Goal: Task Accomplishment & Management: Contribute content

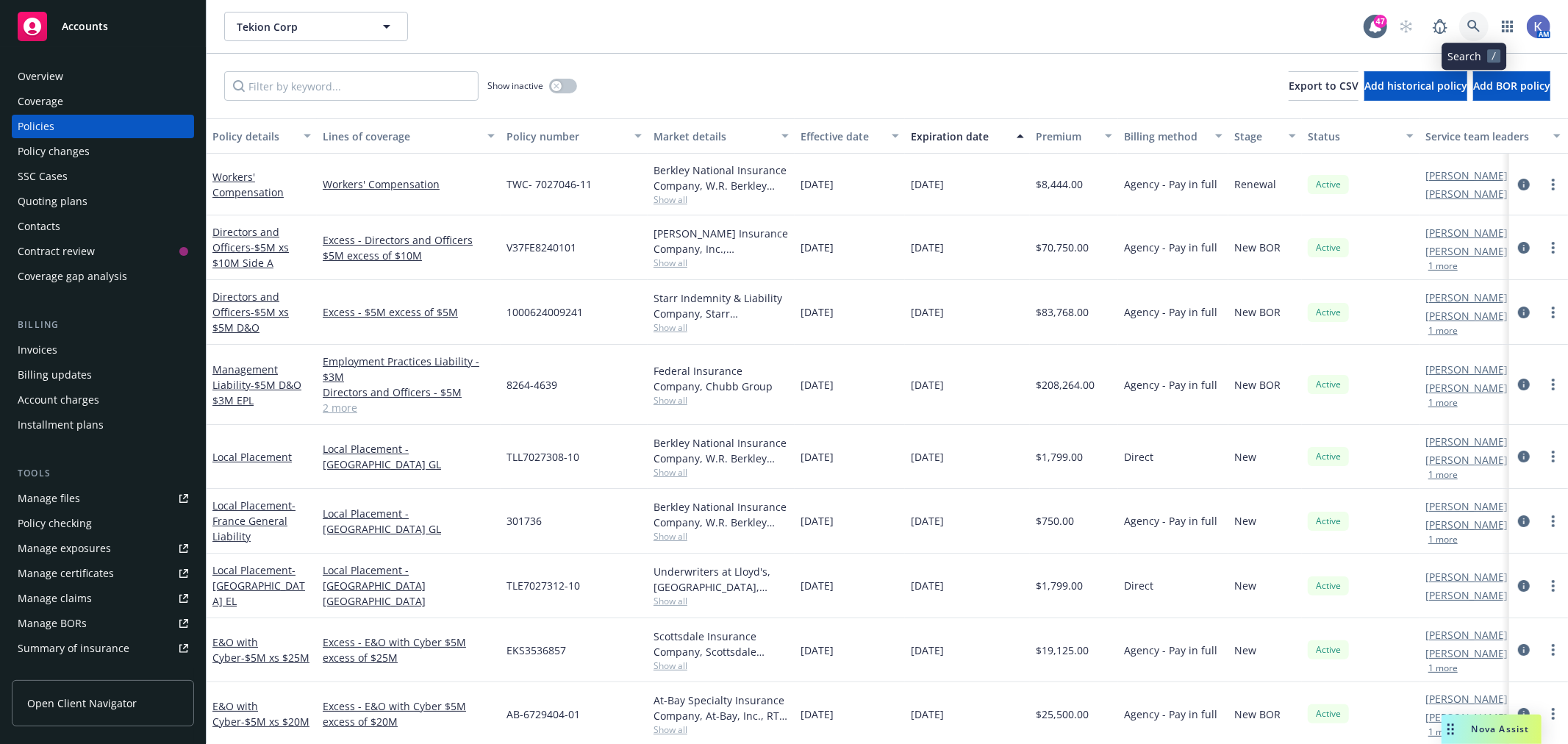
click at [1472, 23] on icon at bounding box center [1473, 26] width 13 height 13
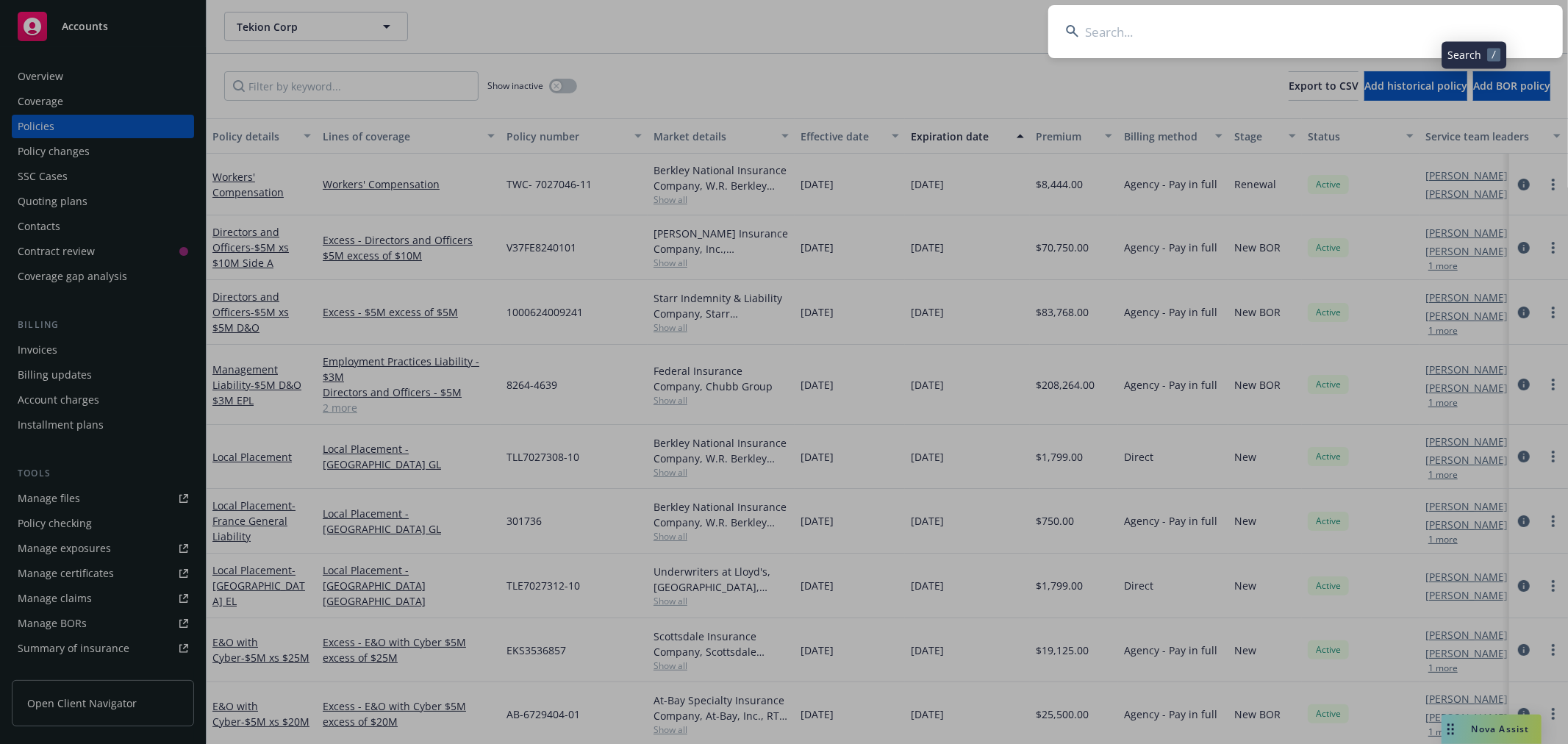
click at [1248, 27] on input at bounding box center [1305, 31] width 515 height 53
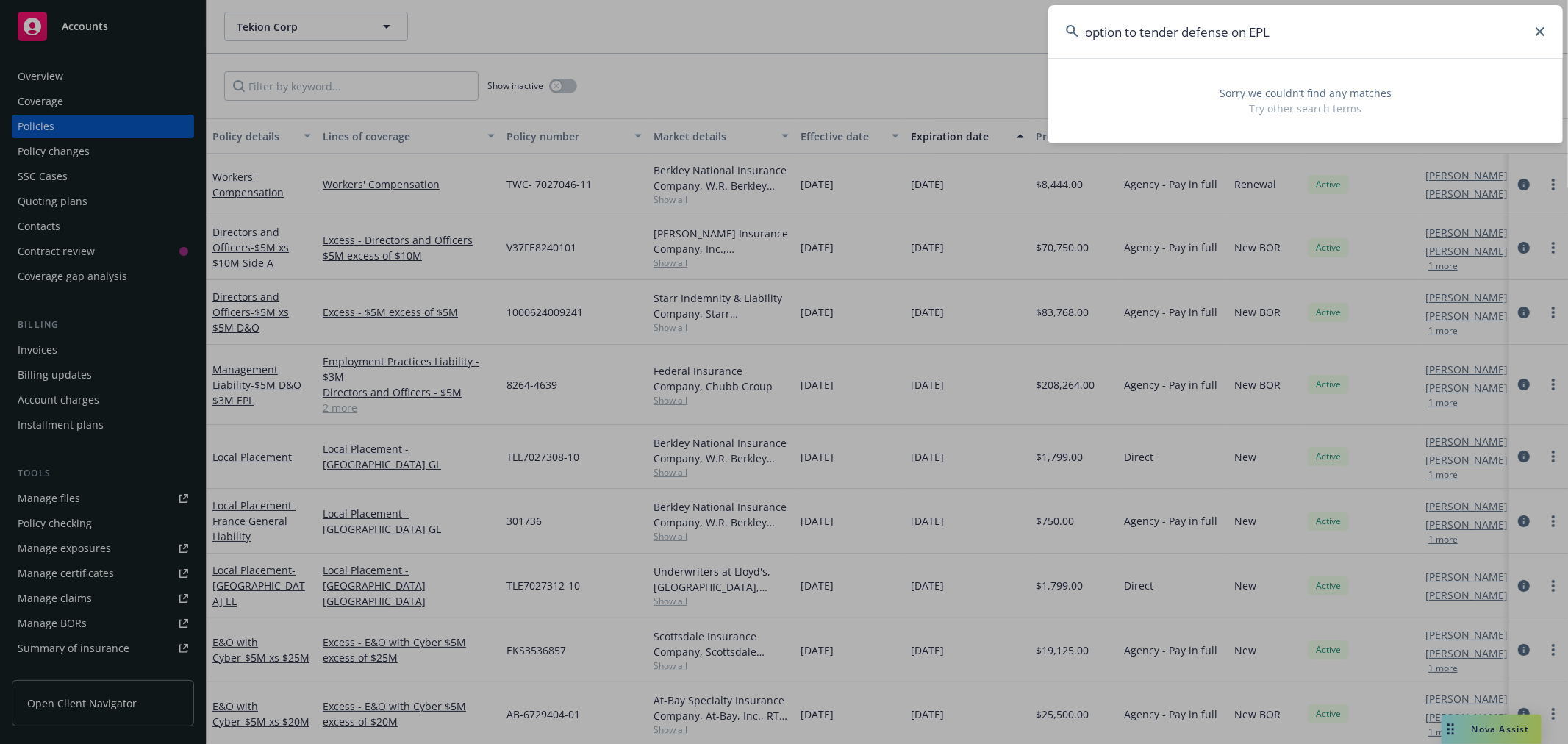
type input "option to tender defense on EPL"
click at [1544, 33] on icon at bounding box center [1540, 32] width 9 height 9
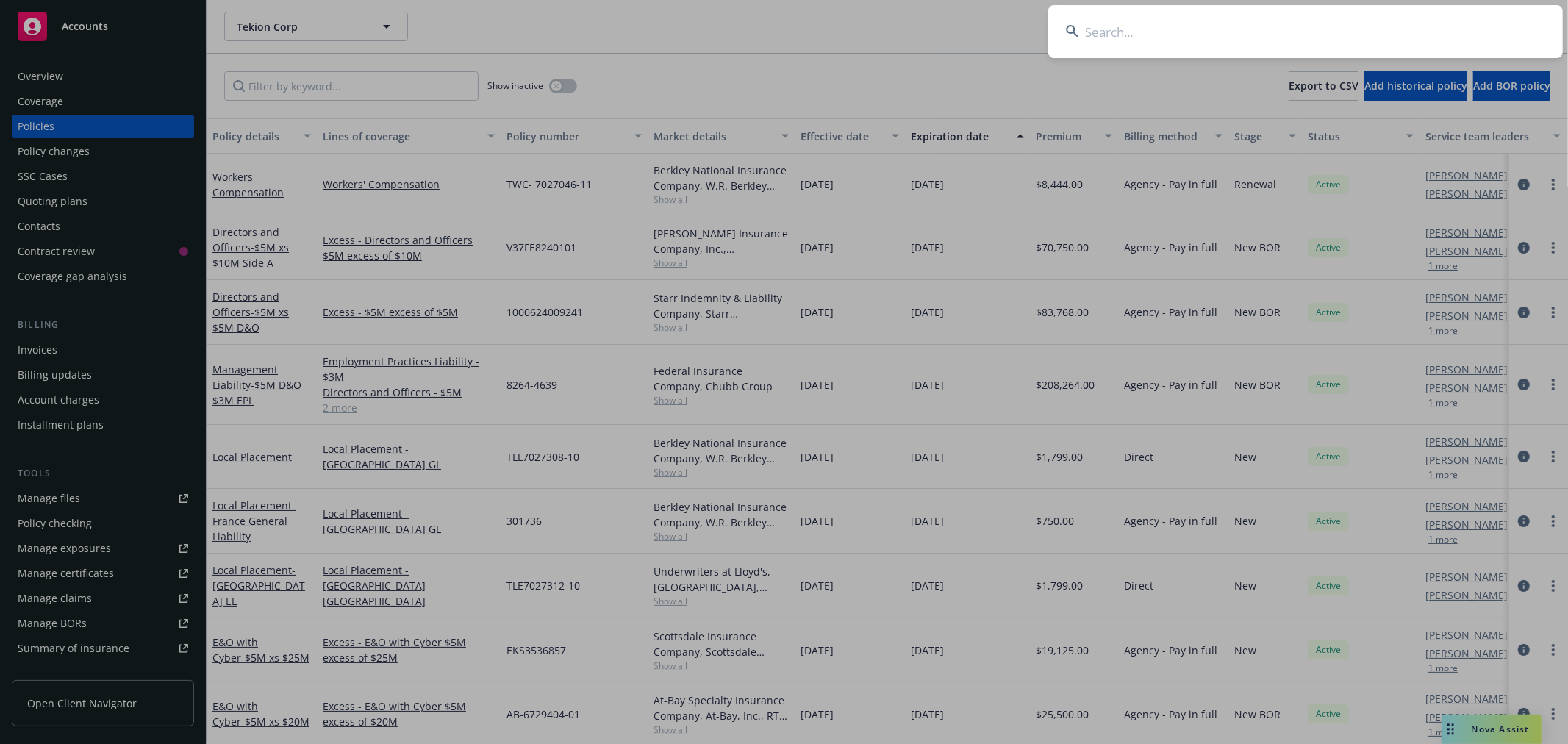
click at [1127, 37] on input at bounding box center [1305, 31] width 515 height 53
paste input "Dataiku"
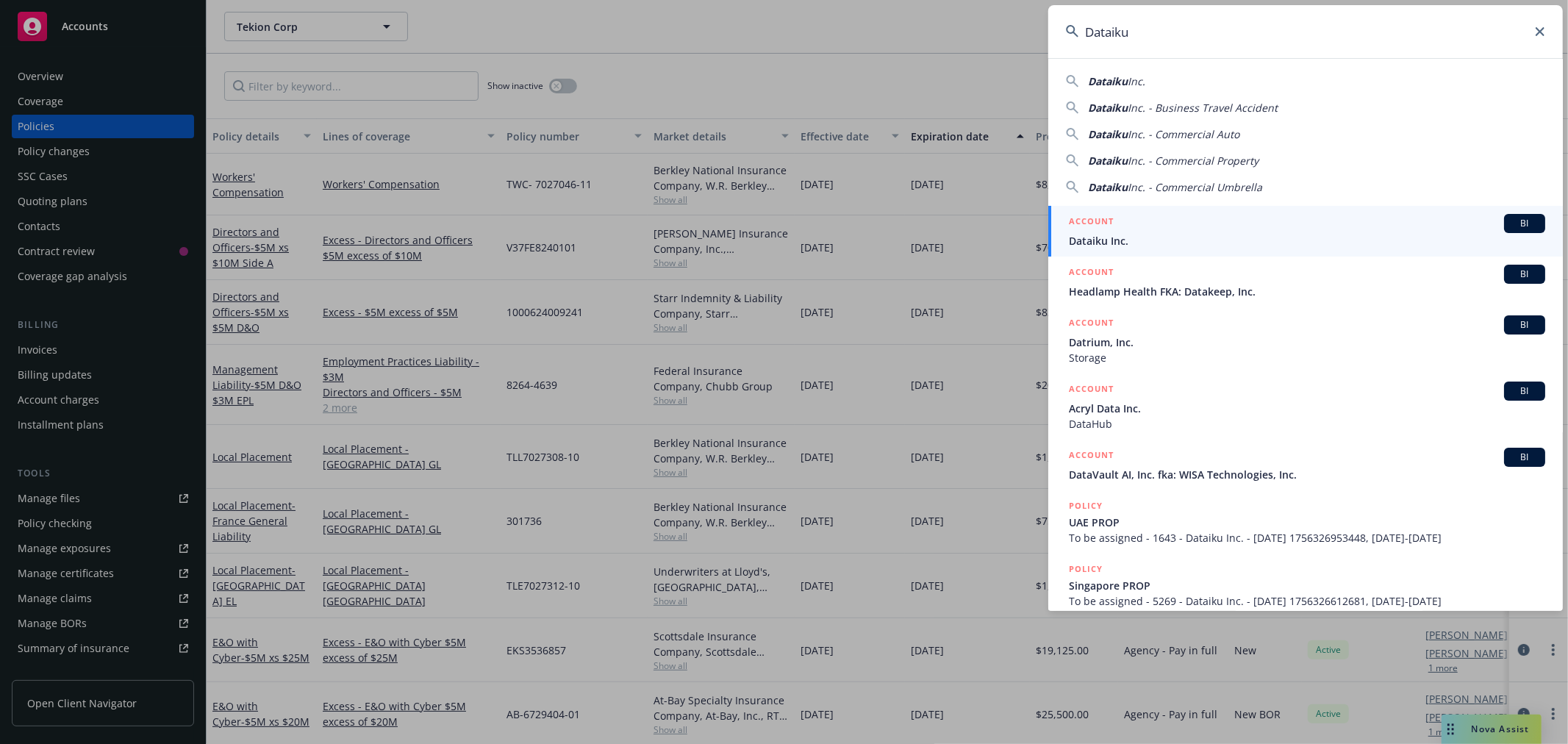
type input "Dataiku"
click at [1091, 238] on span "Dataiku Inc." at bounding box center [1306, 241] width 477 height 15
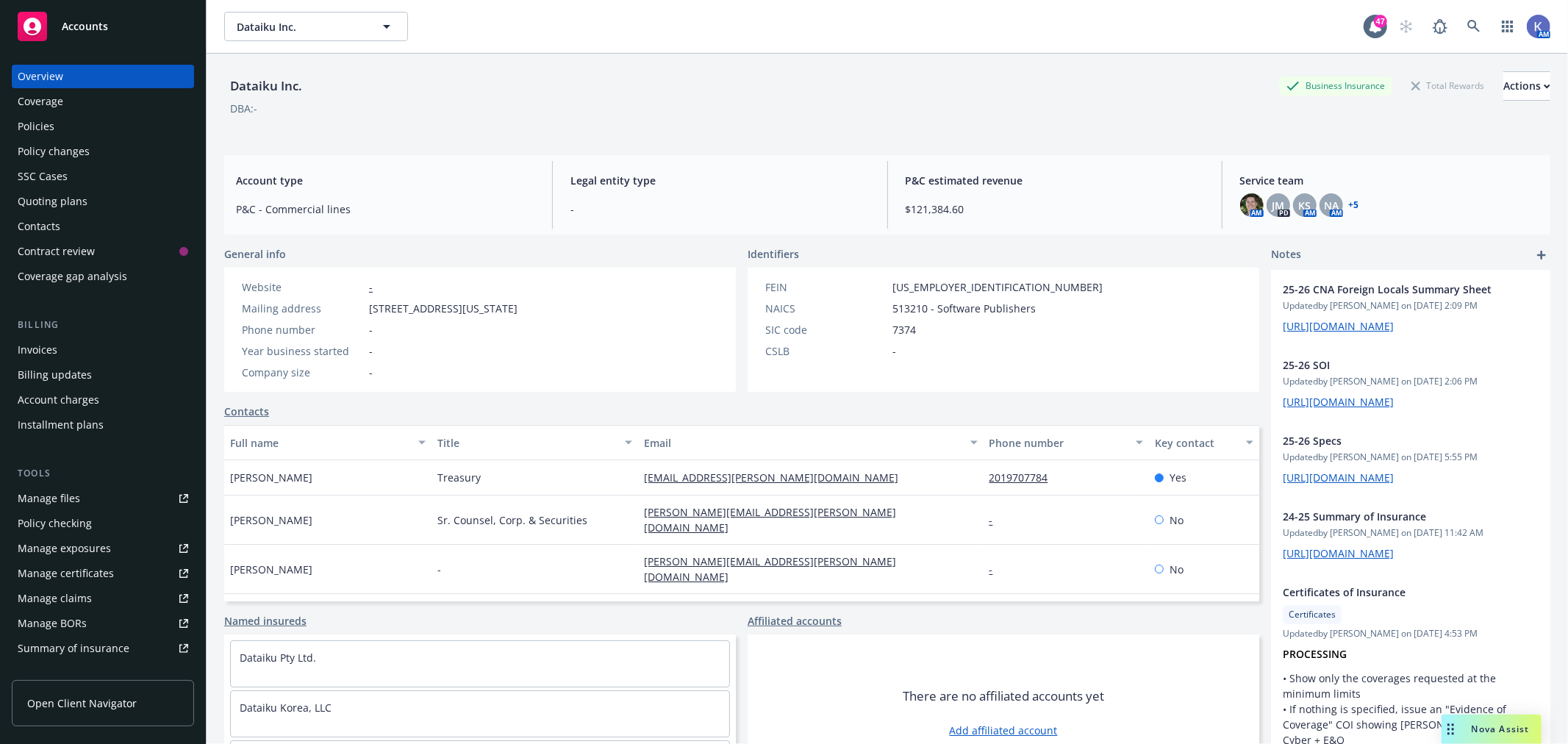
click at [24, 127] on div "Policies" at bounding box center [36, 126] width 37 height 24
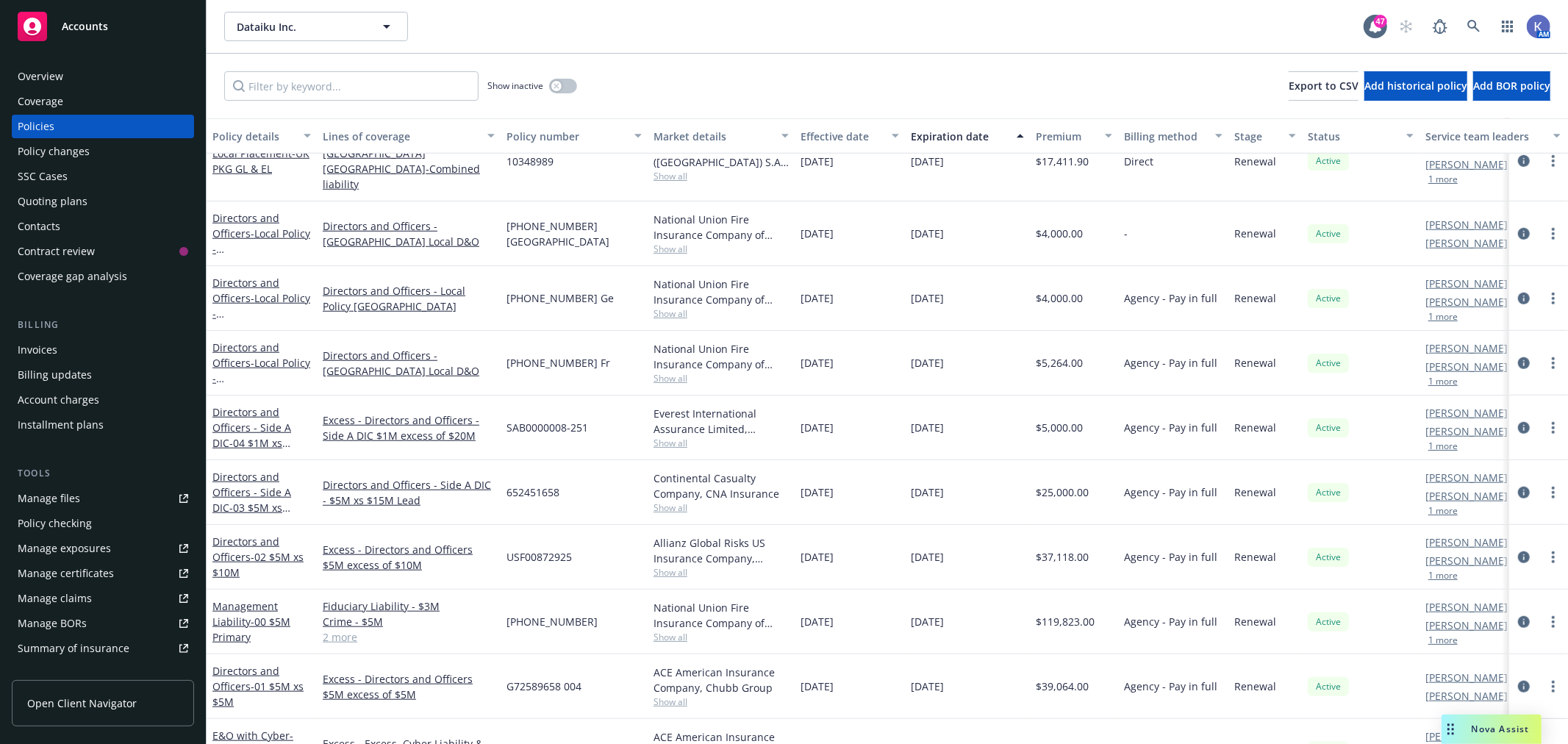
scroll to position [981, 0]
click at [244, 600] on link "Management Liability - 00 $5M Primary" at bounding box center [252, 621] width 78 height 45
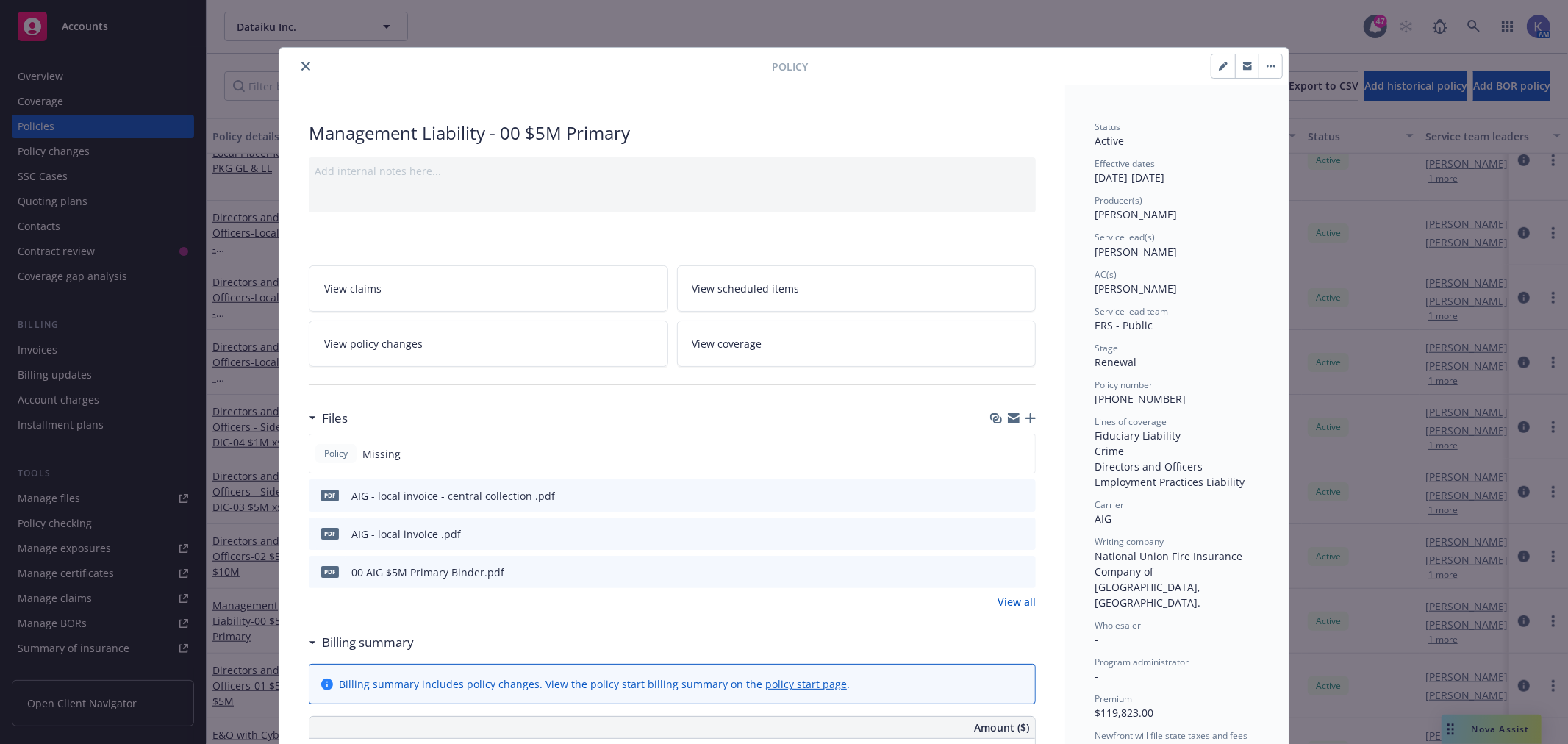
click at [303, 66] on icon "close" at bounding box center [306, 66] width 9 height 9
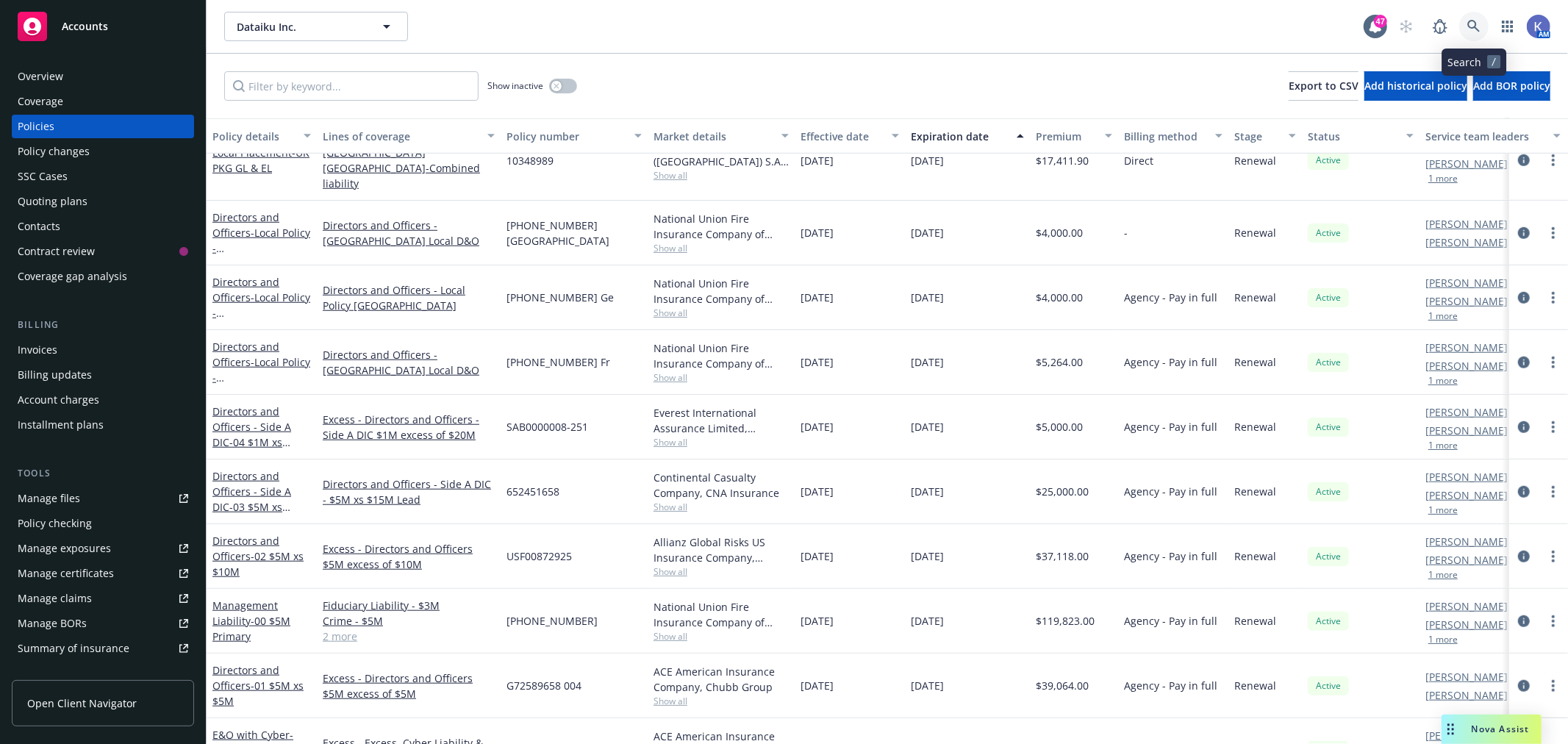
click at [1473, 25] on icon at bounding box center [1473, 26] width 13 height 13
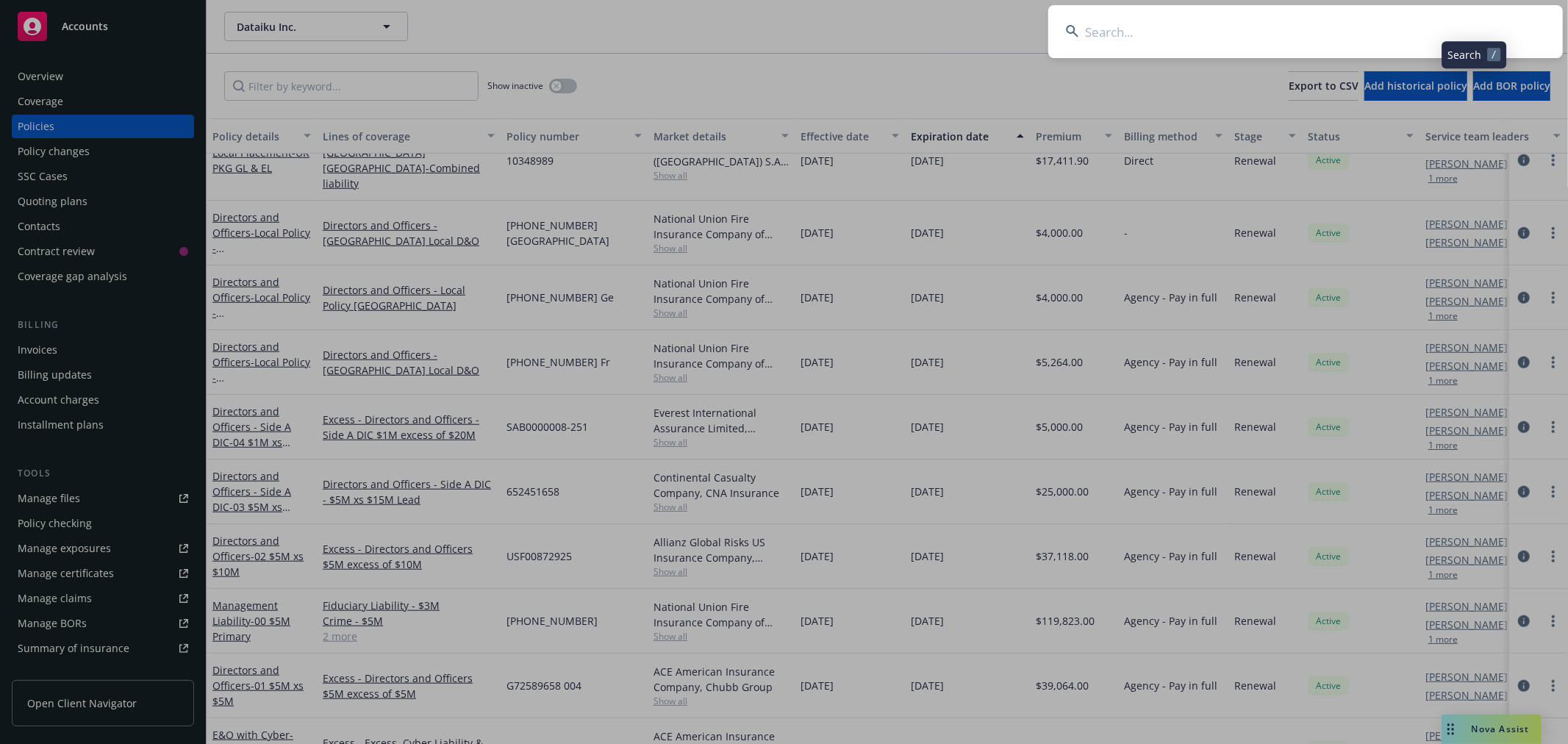
click at [1439, 30] on input at bounding box center [1305, 31] width 515 height 53
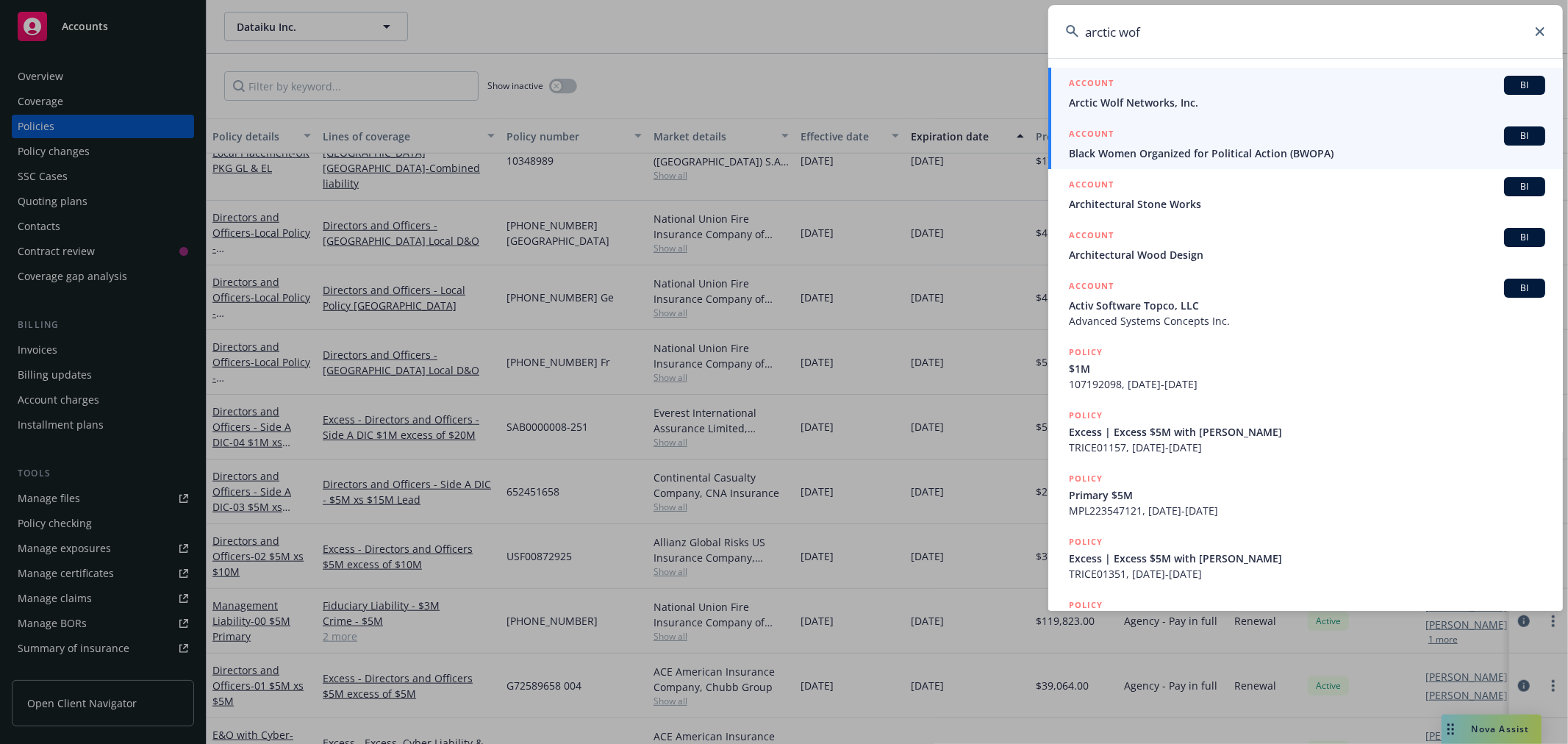
type input "arctic wof"
click at [1104, 101] on span "Arctic Wolf Networks, Inc." at bounding box center [1306, 102] width 477 height 15
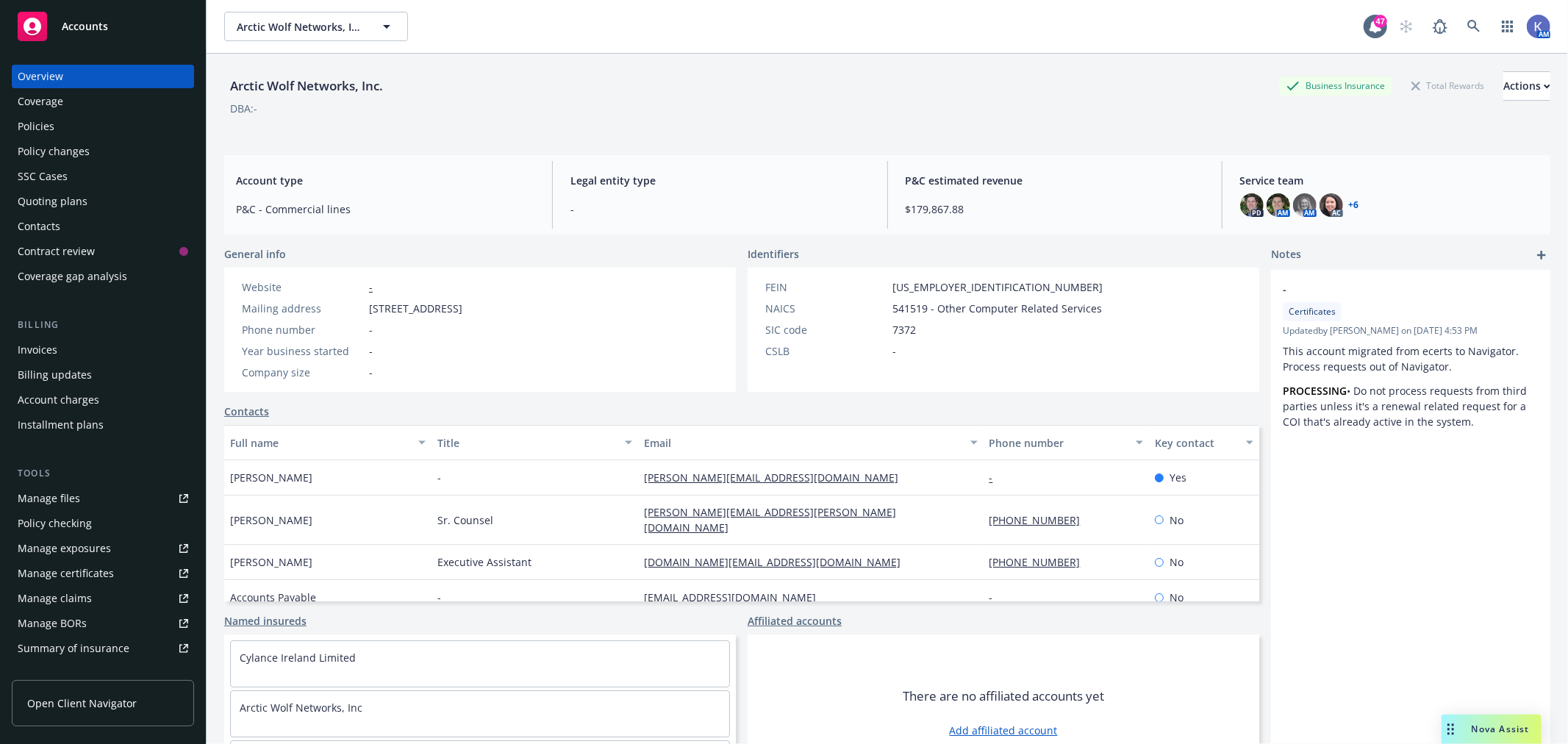
click at [24, 118] on div "Policies" at bounding box center [36, 126] width 37 height 24
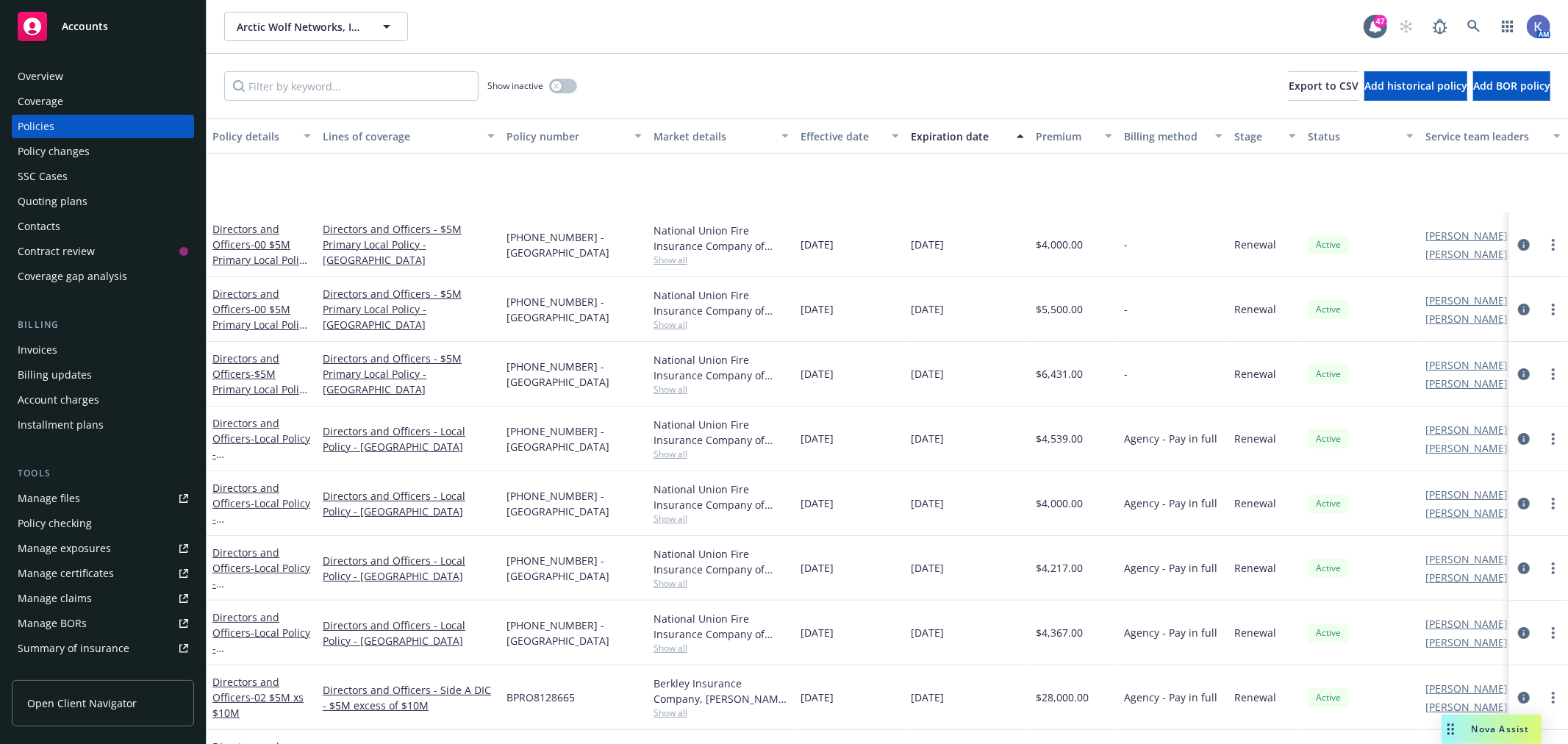
scroll to position [163, 0]
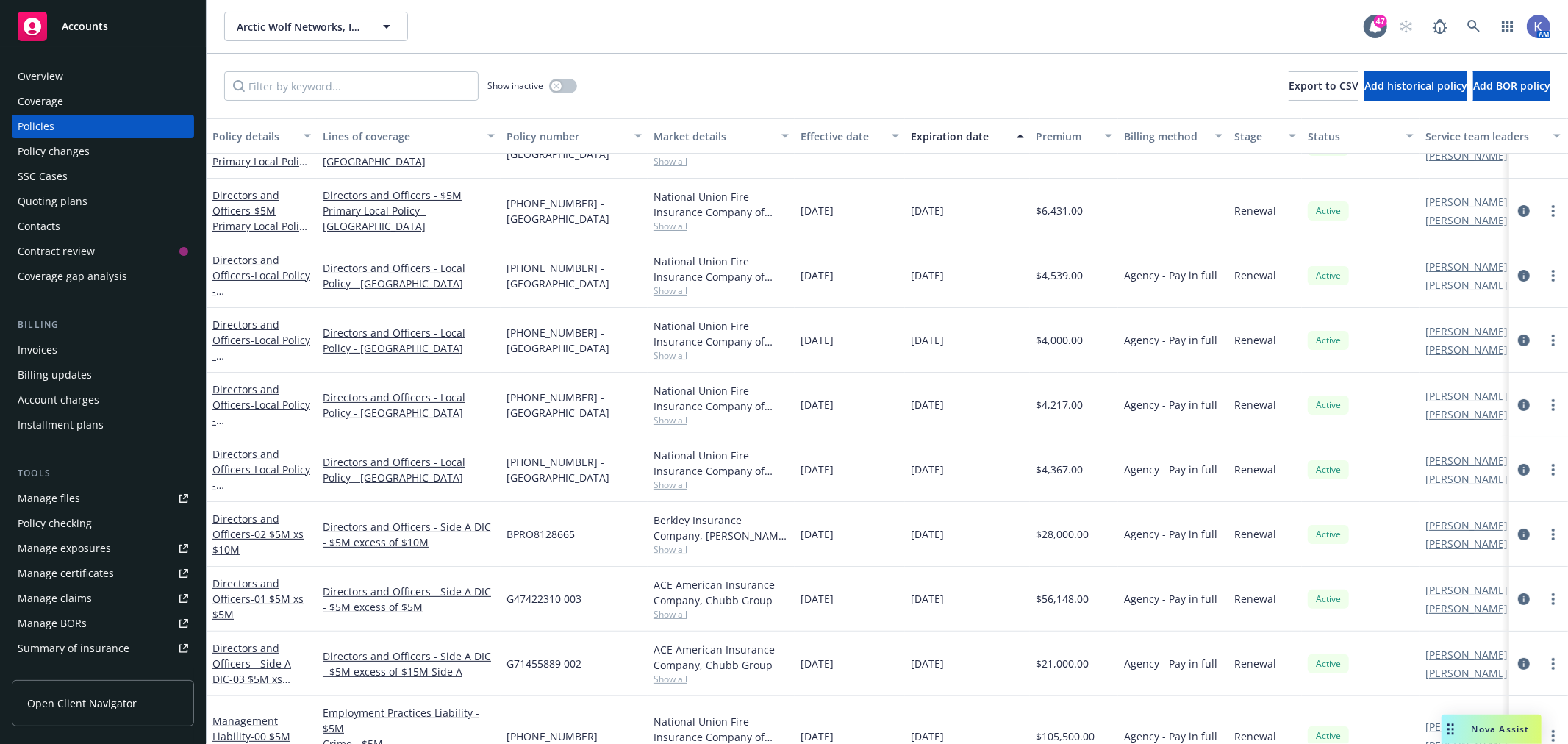
click at [667, 553] on span "Show all" at bounding box center [721, 549] width 135 height 12
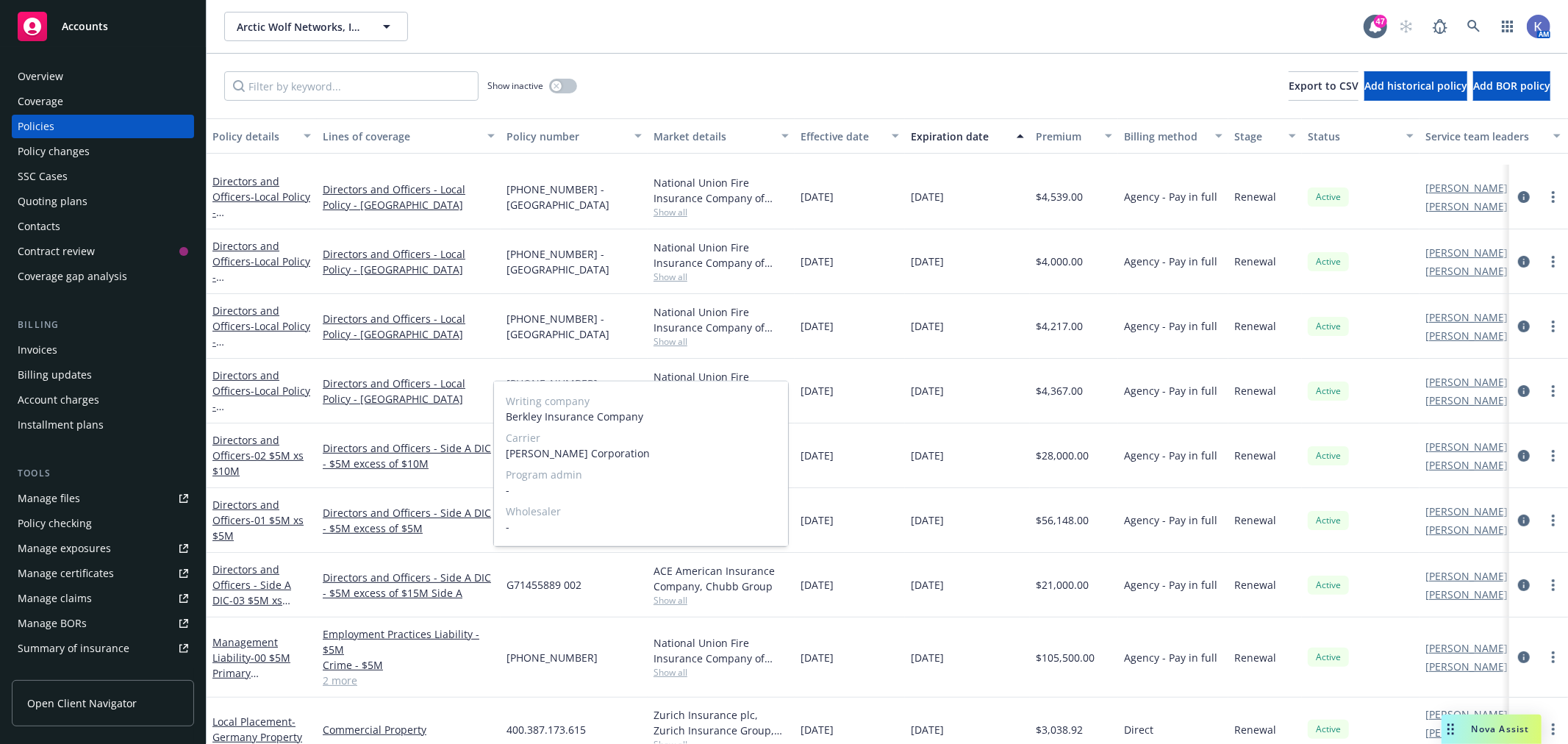
scroll to position [327, 0]
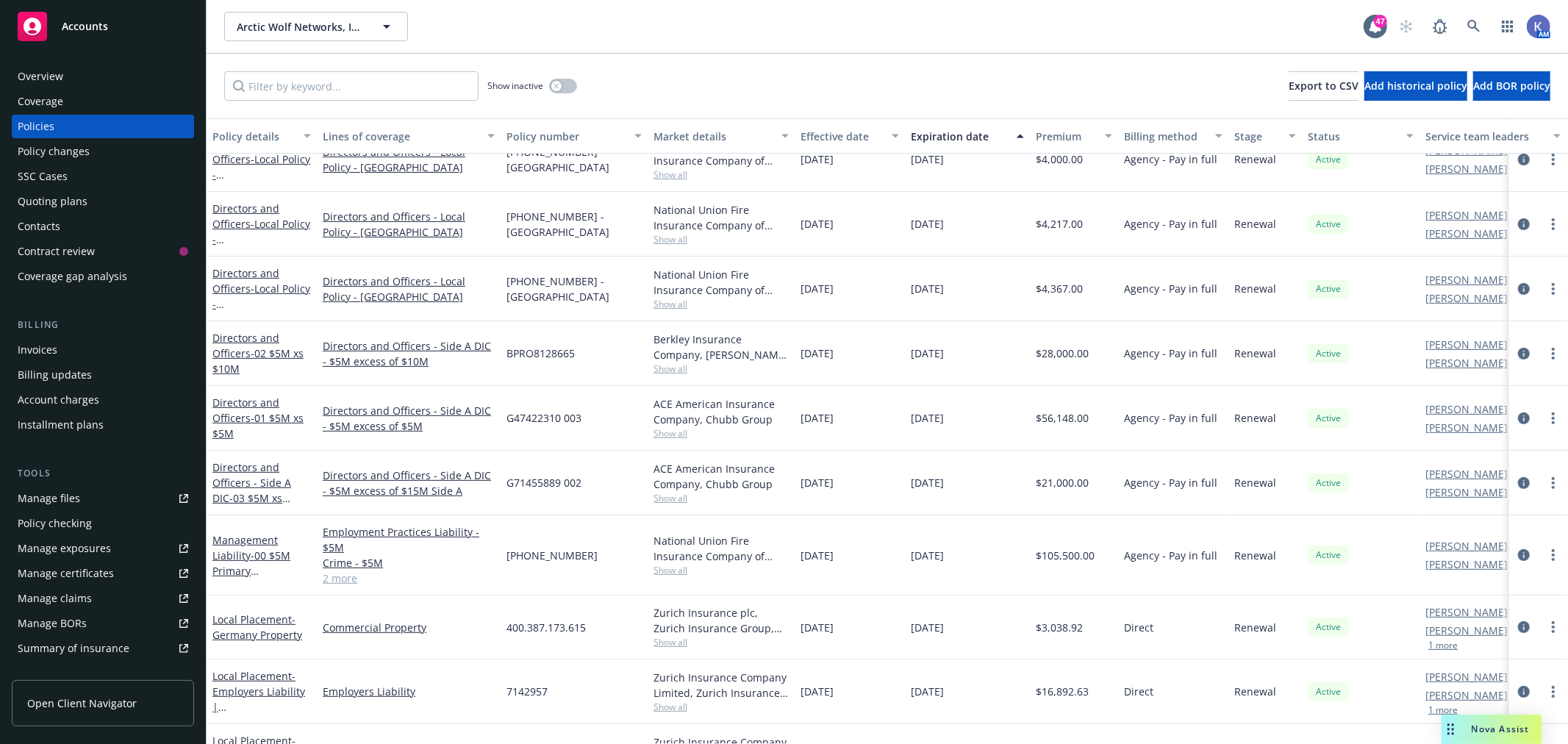
click at [458, 445] on div "Directors and Officers - Side A DIC - $5M excess of $5M" at bounding box center [408, 418] width 184 height 65
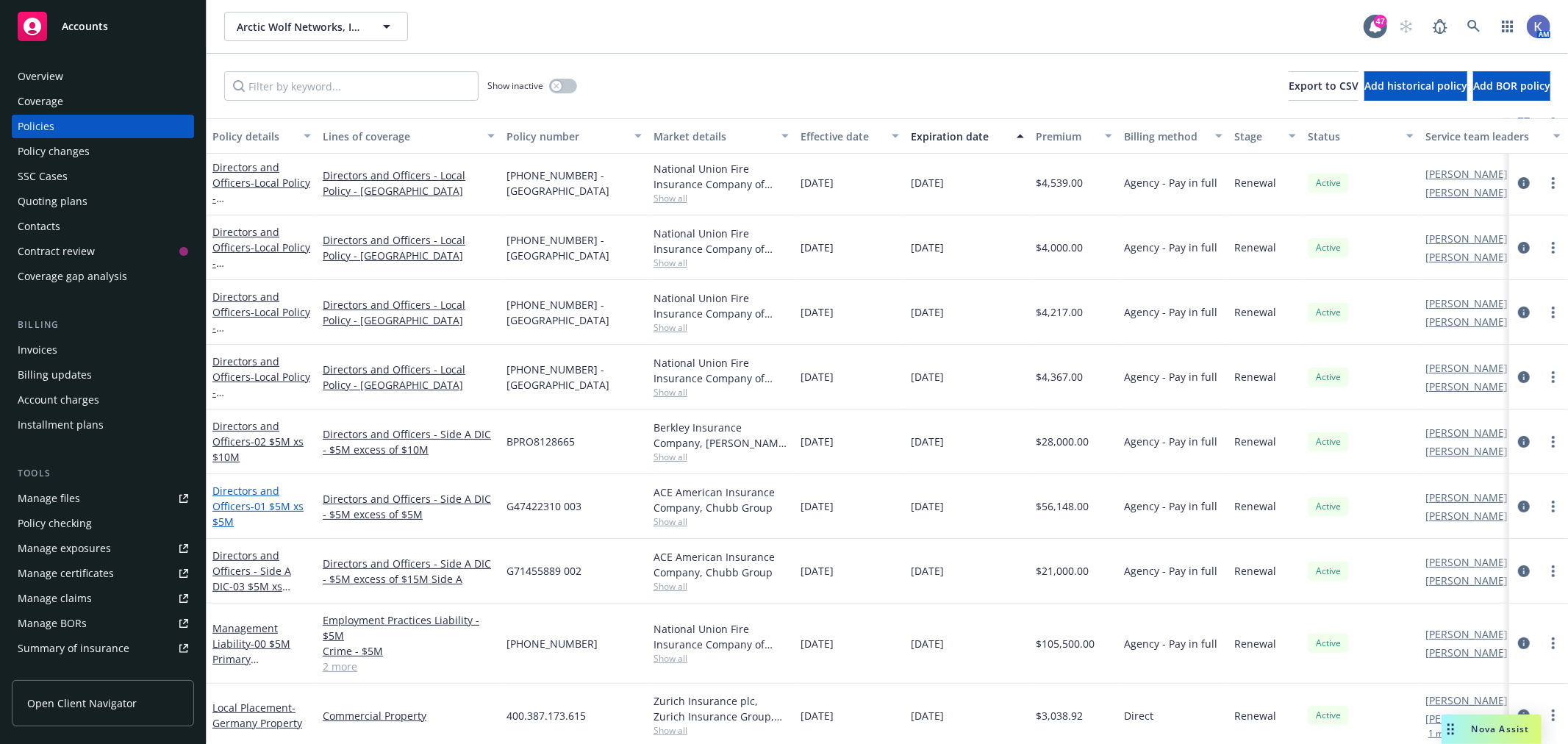
scroll to position [245, 0]
click at [342, 667] on link "2 more" at bounding box center [409, 666] width 172 height 15
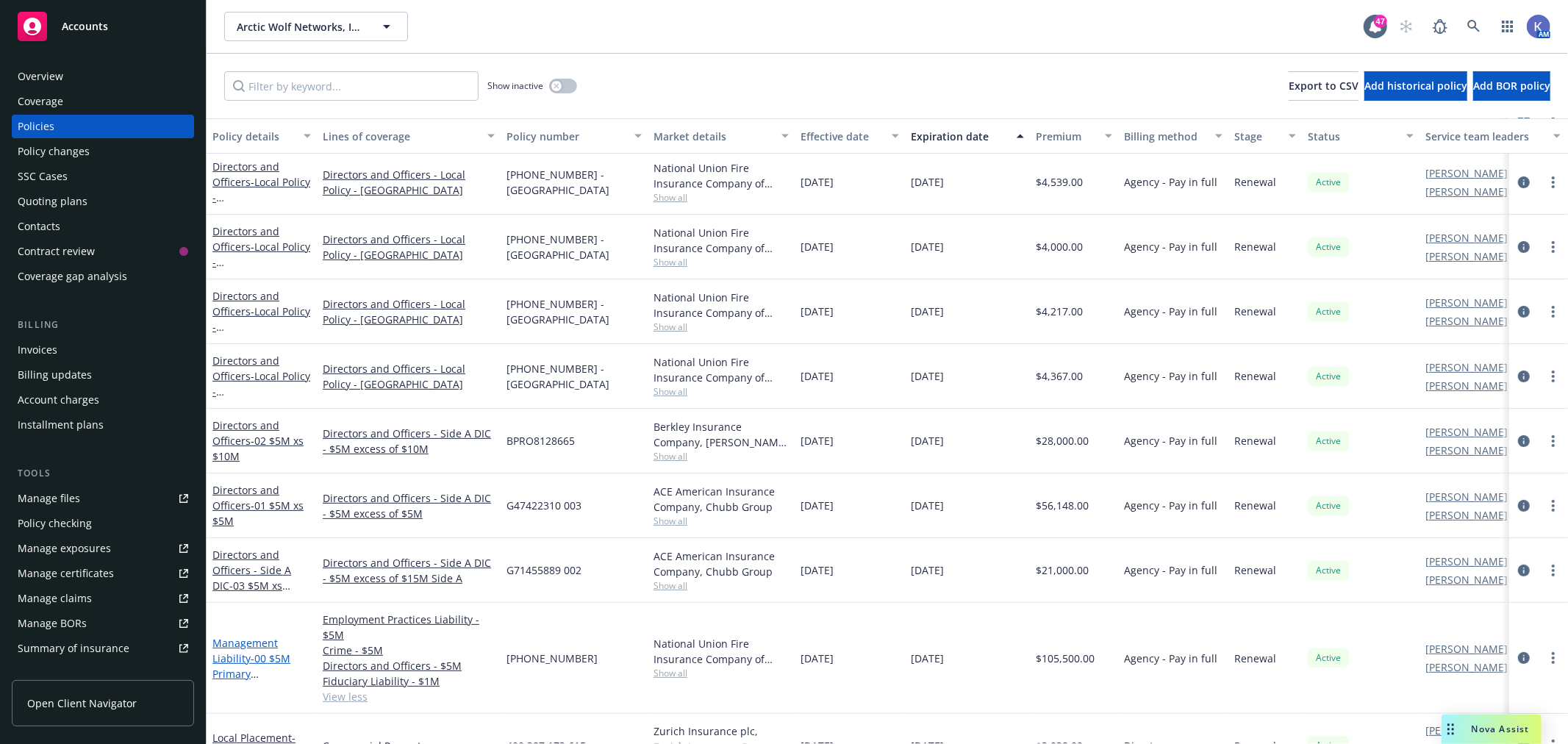
click at [239, 642] on link "Management Liability - 00 $5M Primary D&O/EPL/FID/Cr" at bounding box center [252, 666] width 78 height 60
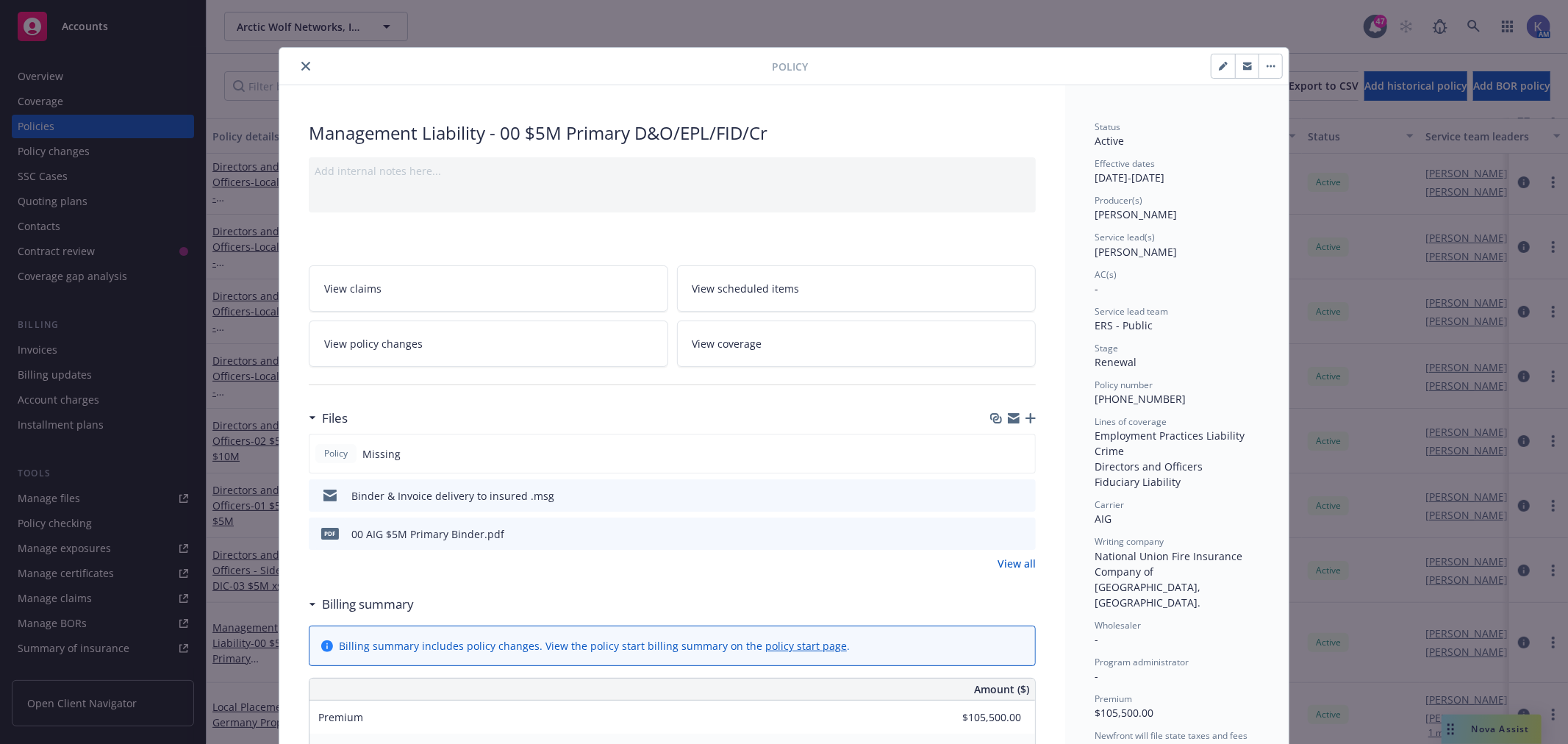
click at [1025, 422] on icon "button" at bounding box center [1030, 418] width 10 height 10
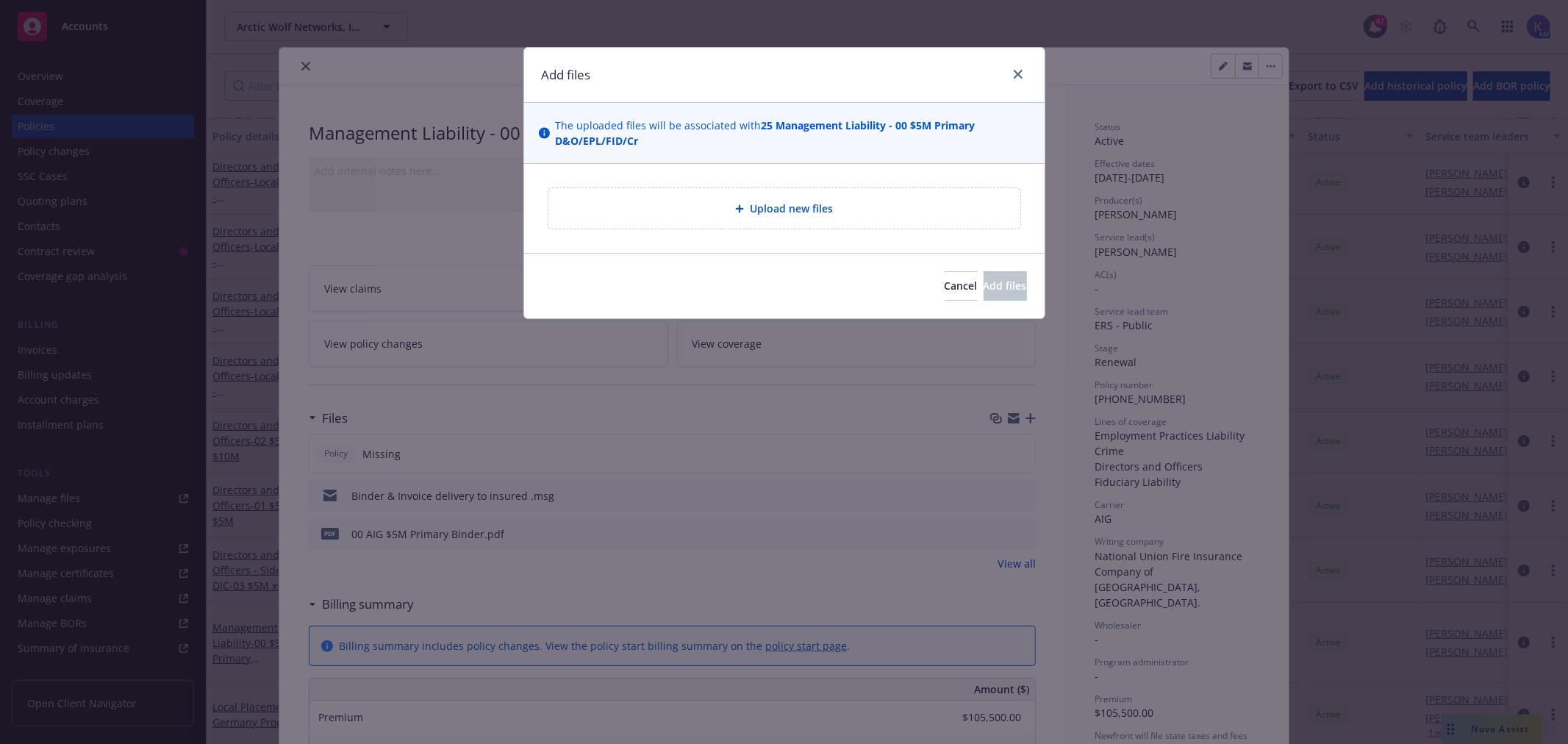
type textarea "x"
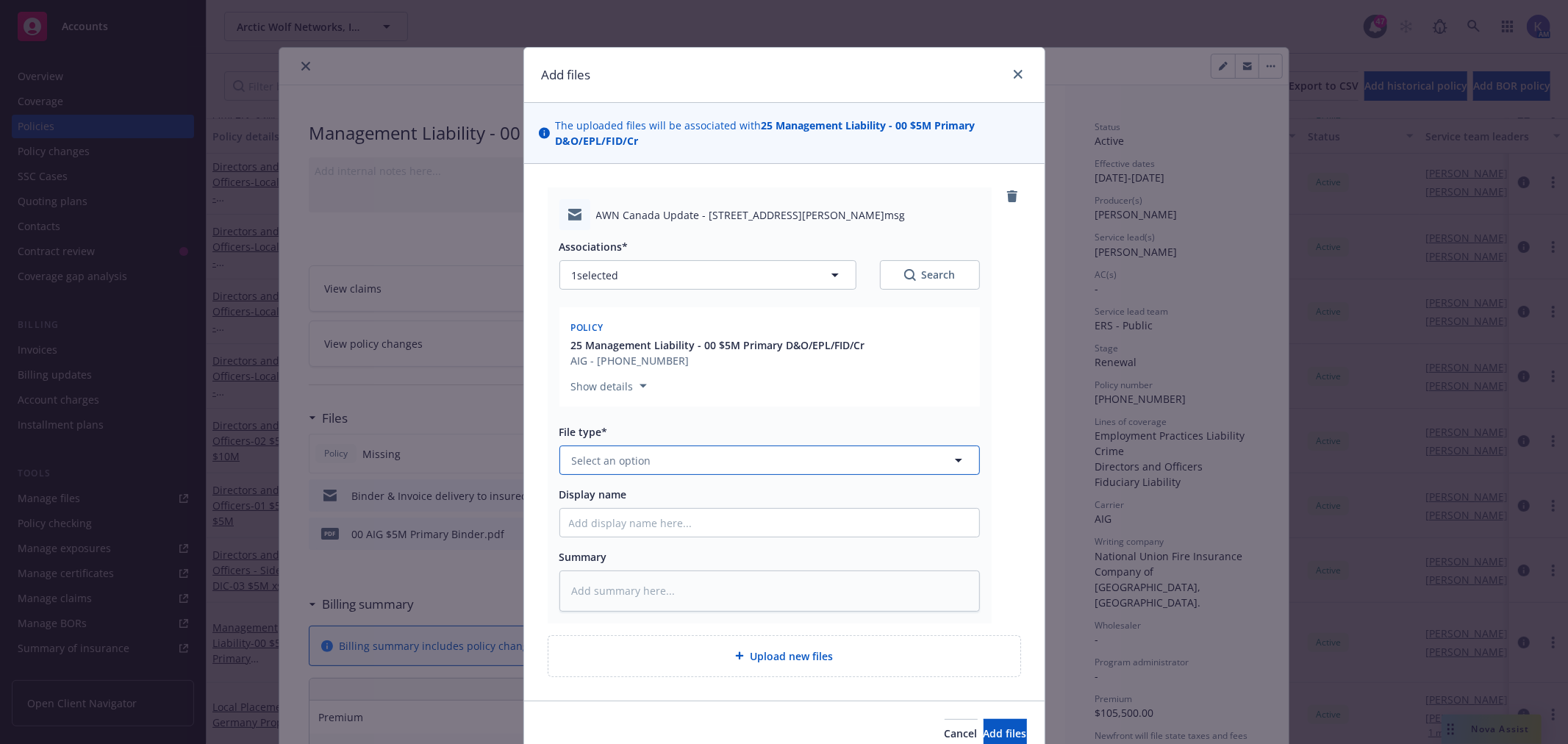
click at [650, 465] on button "Select an option" at bounding box center [769, 460] width 420 height 30
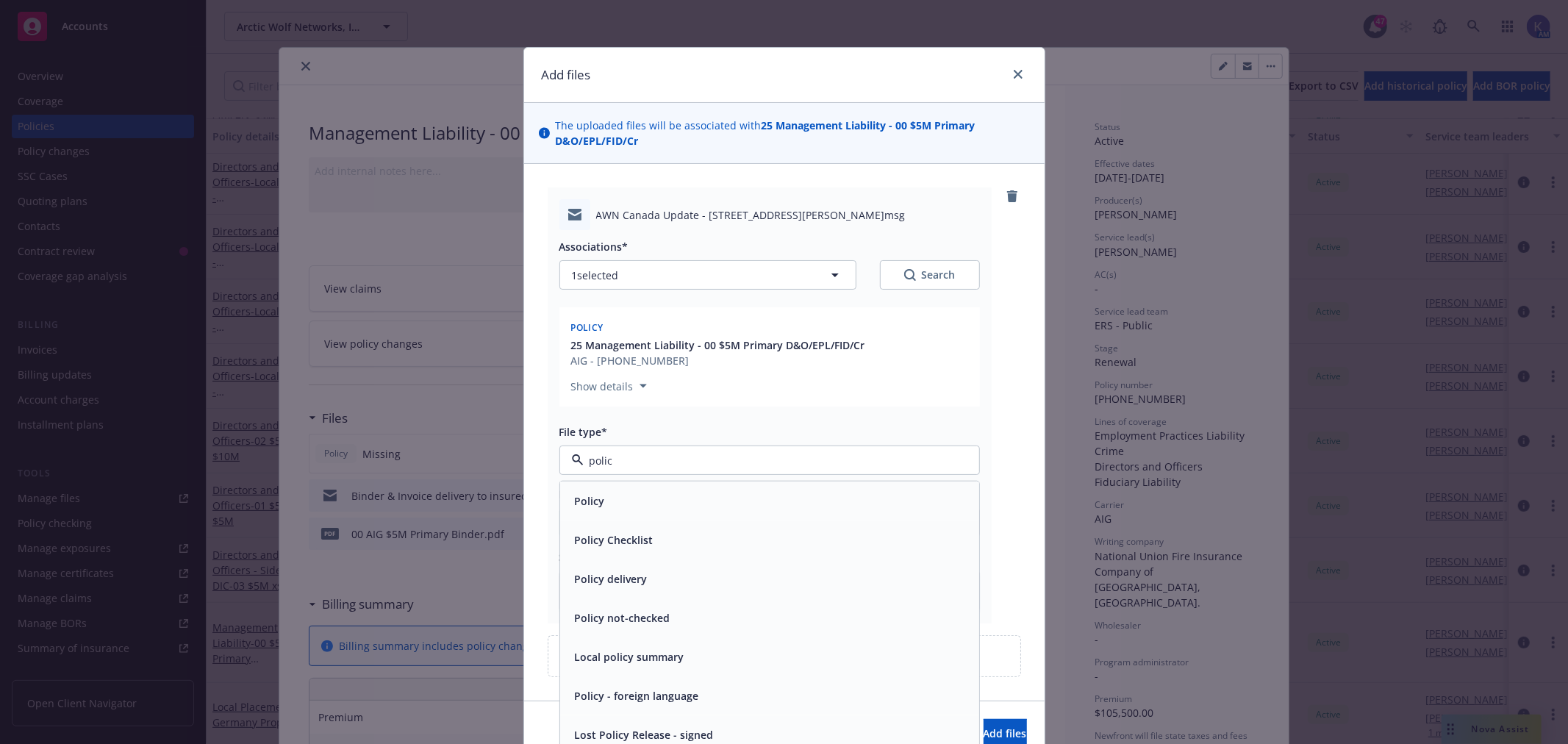
type input "policy"
click at [623, 501] on div "Policy" at bounding box center [770, 501] width 401 height 21
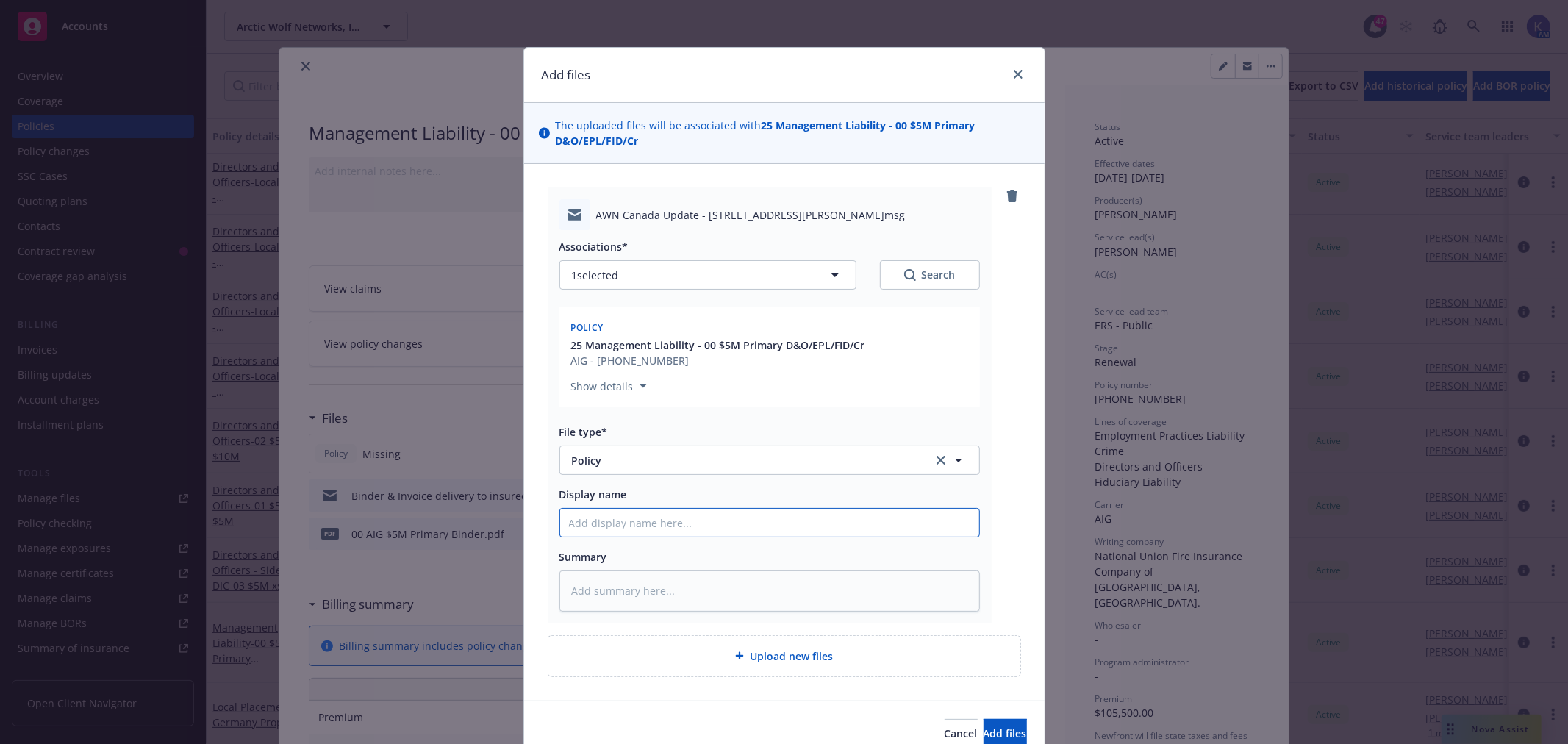
click at [615, 518] on input "Display name" at bounding box center [769, 523] width 419 height 28
type textarea "x"
type input "A"
type textarea "x"
type input "Ad"
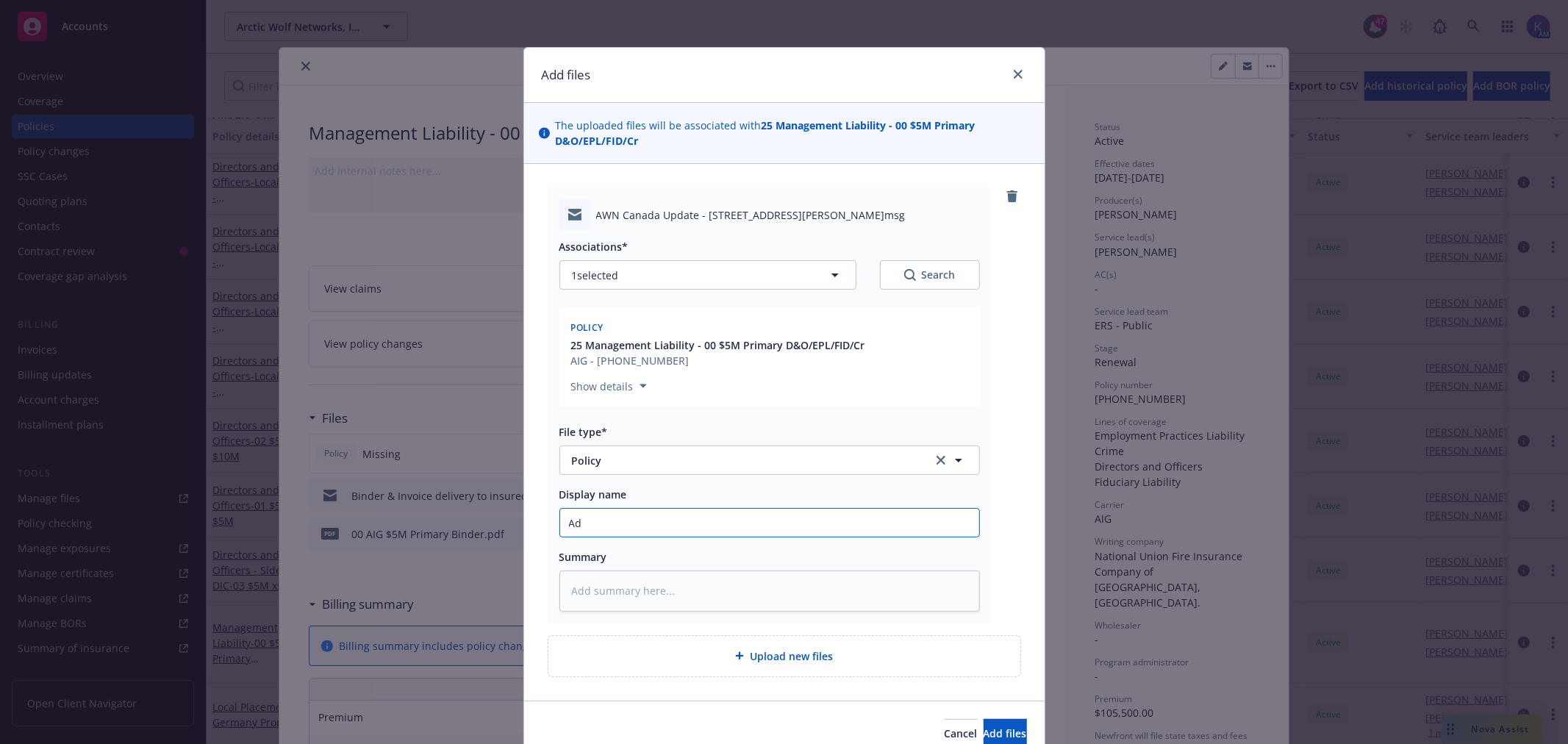
type textarea "x"
type input "Add"
type textarea "x"
type input "Addr"
type textarea "x"
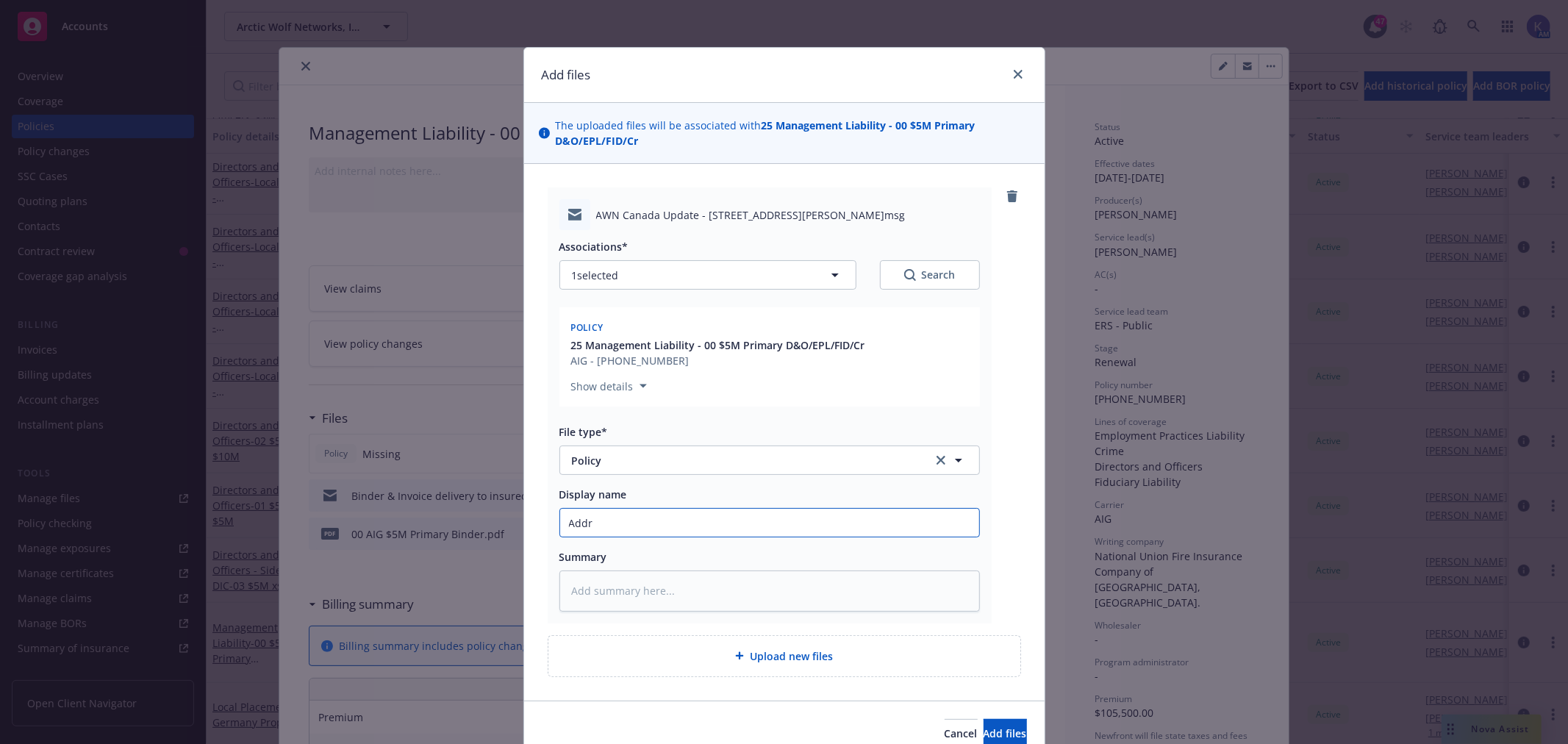
type input "Addre"
type textarea "x"
type input "Addres"
type textarea "x"
type input "Address"
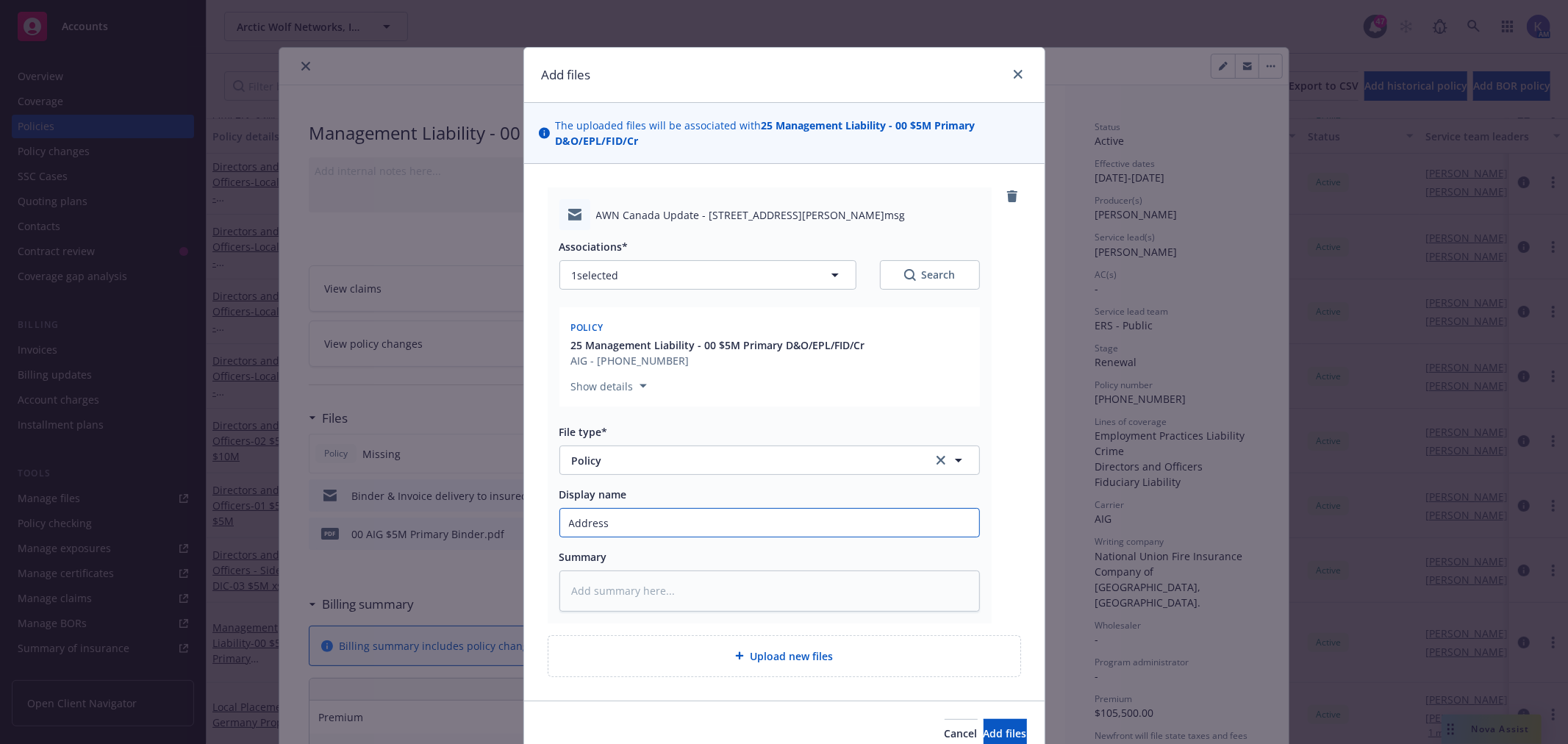
type textarea "x"
type input "Address"
type textarea "x"
type input "Address Ch"
type textarea "x"
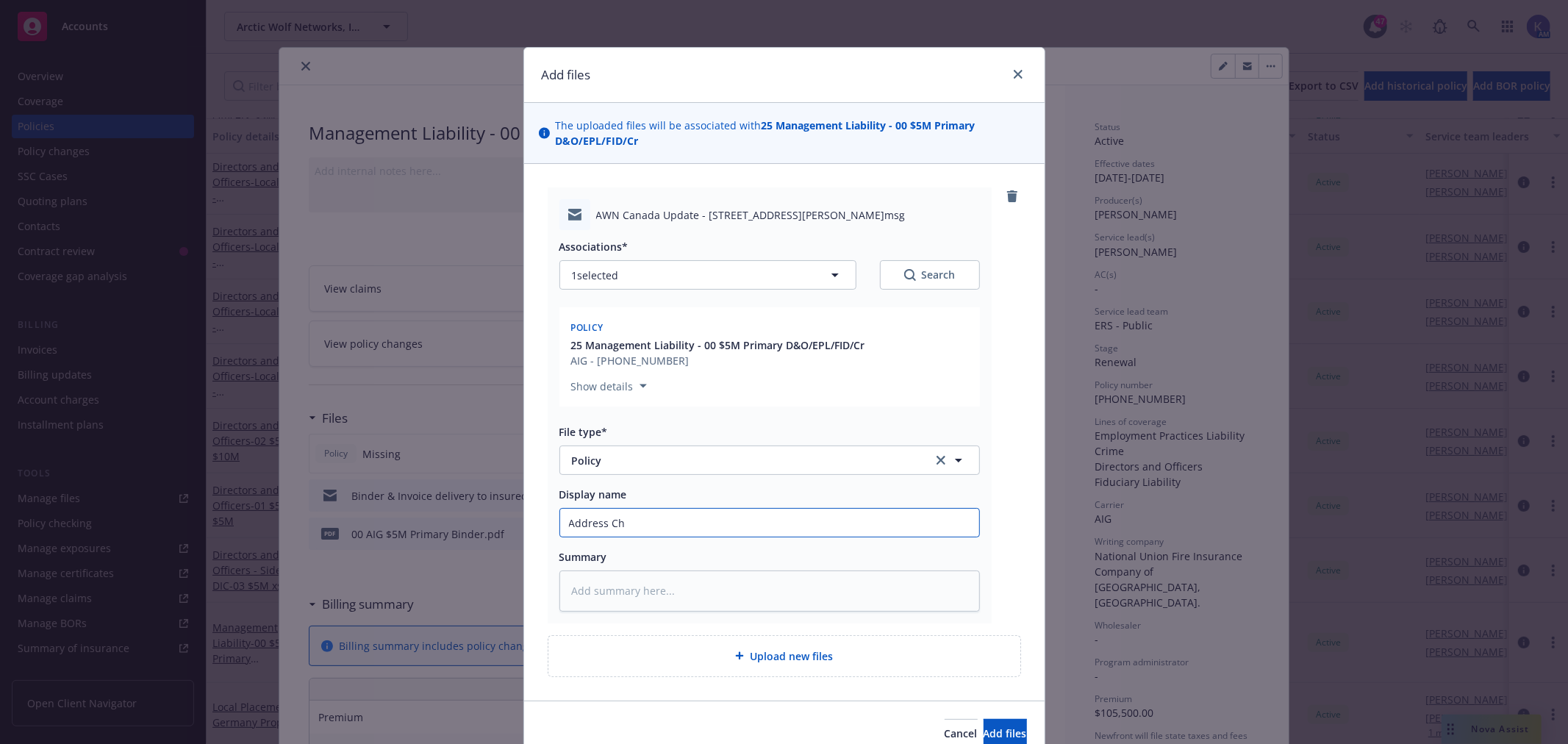
type input "Address Cha"
type textarea "x"
type input "Address Chan"
type textarea "x"
type input "Address [PERSON_NAME]"
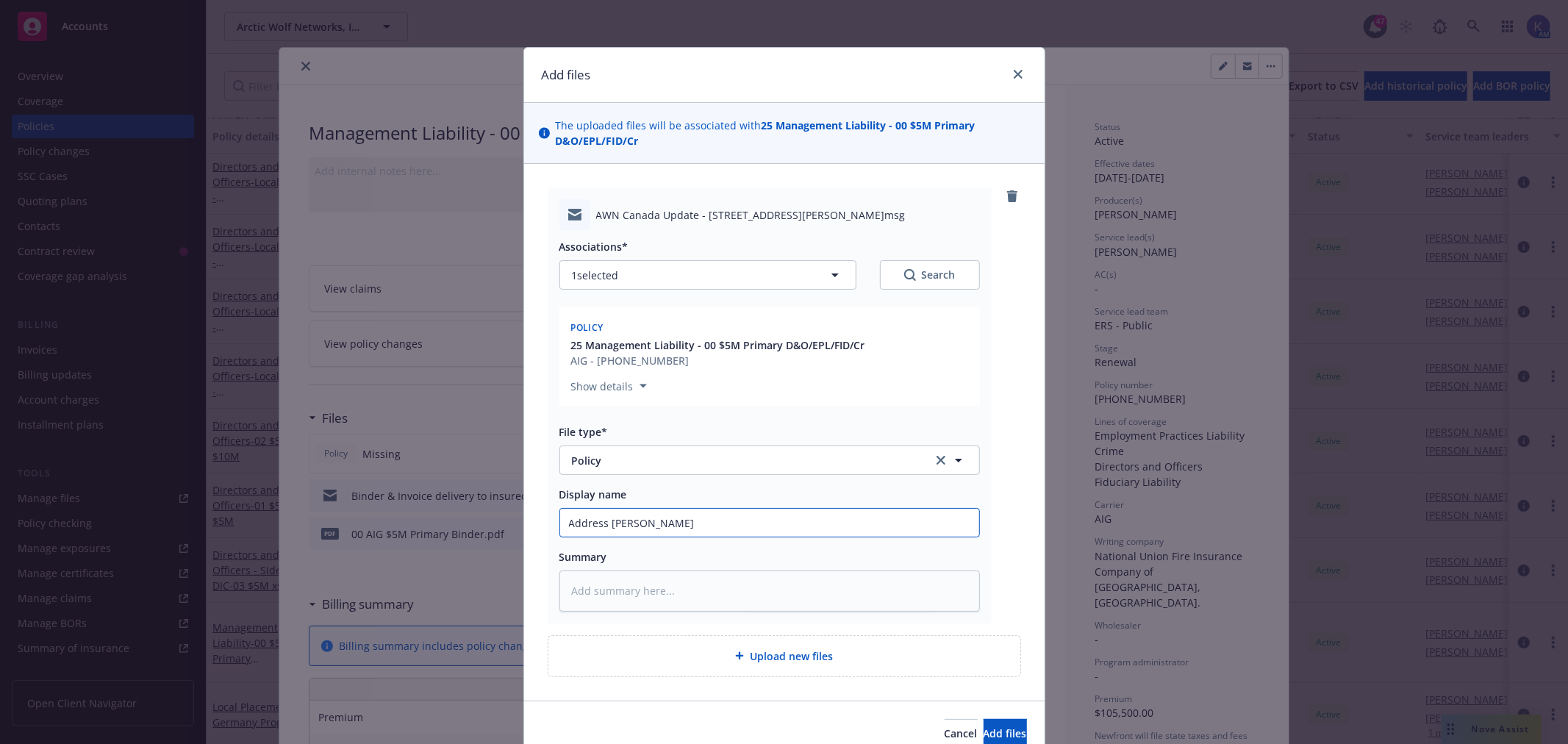
type textarea "x"
type input "Address Change"
type textarea "x"
type input "Address Change"
click at [984, 723] on button "Add files" at bounding box center [1005, 734] width 43 height 30
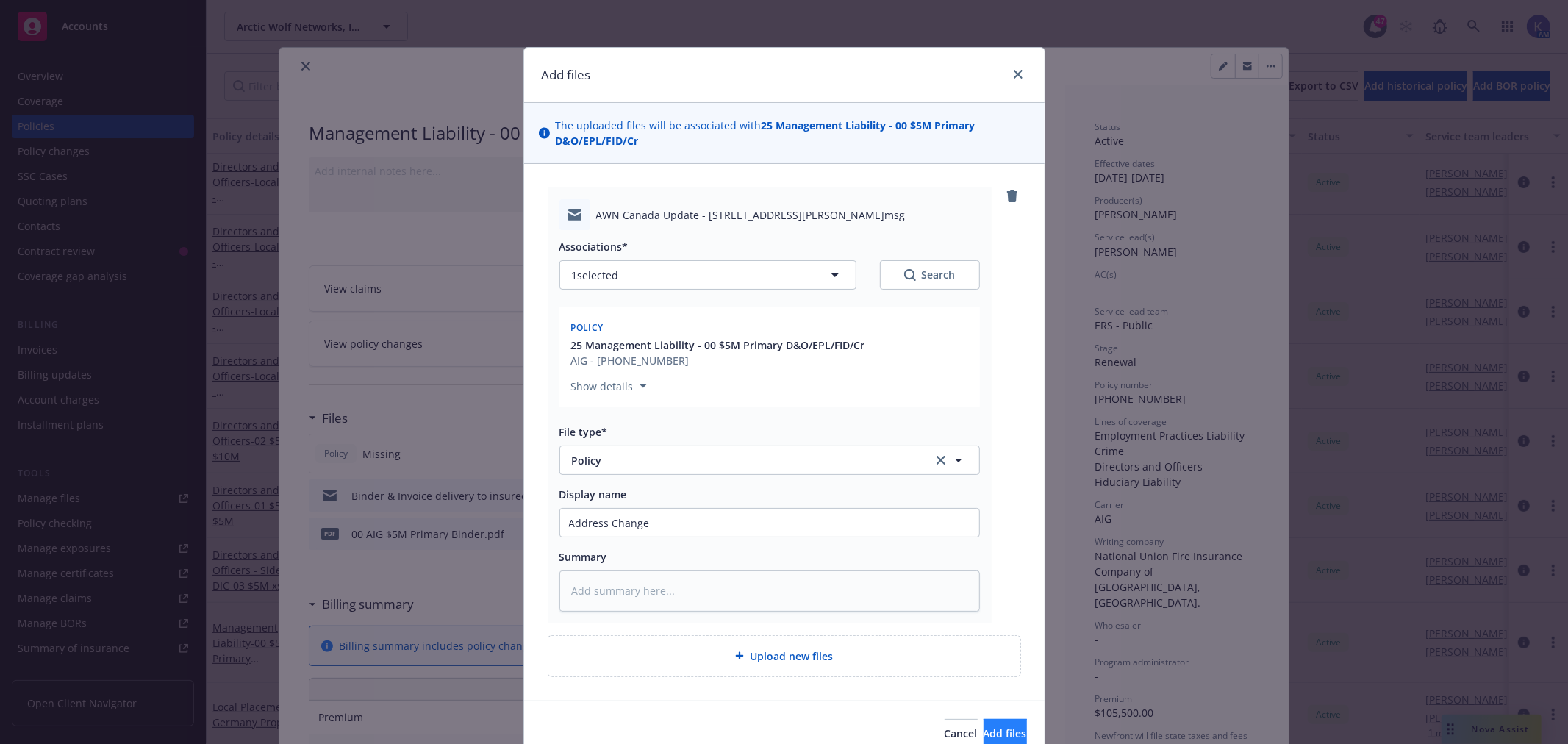
type textarea "x"
click at [664, 469] on button "Policy" at bounding box center [769, 460] width 420 height 30
type input "email"
click at [596, 498] on div "Email" at bounding box center [586, 501] width 36 height 21
click at [984, 724] on button "Add files" at bounding box center [1005, 734] width 43 height 30
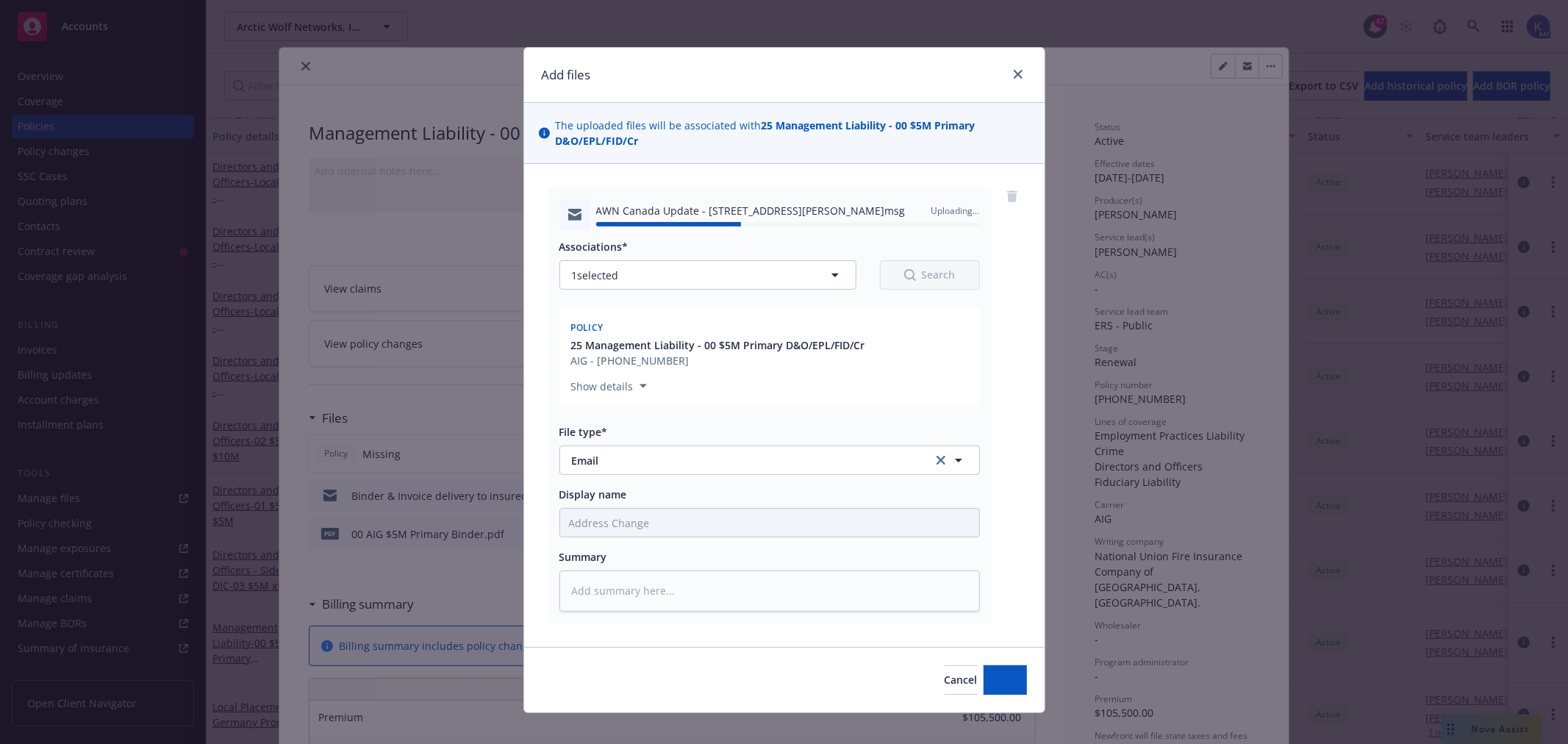
type textarea "x"
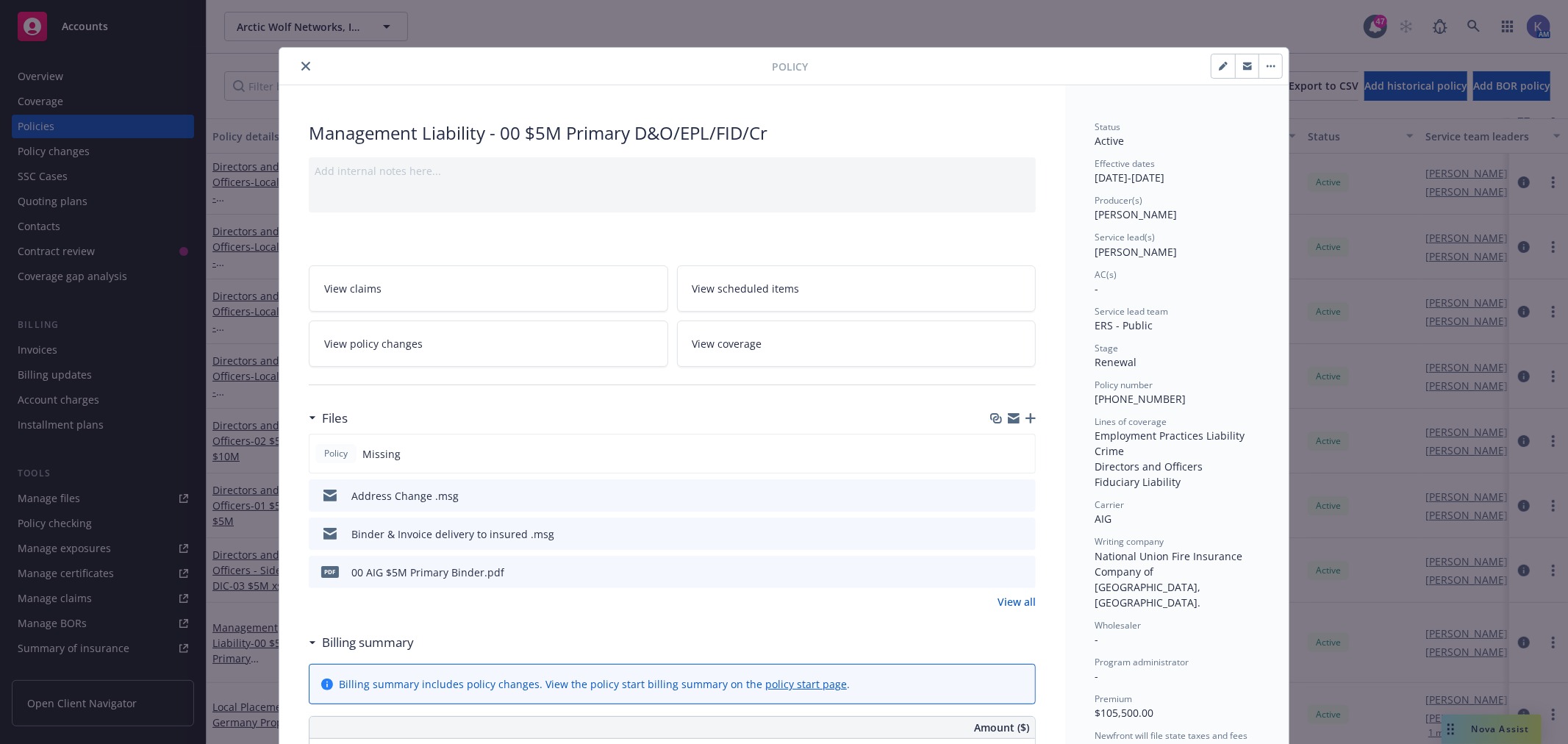
click at [302, 62] on icon "close" at bounding box center [306, 66] width 9 height 9
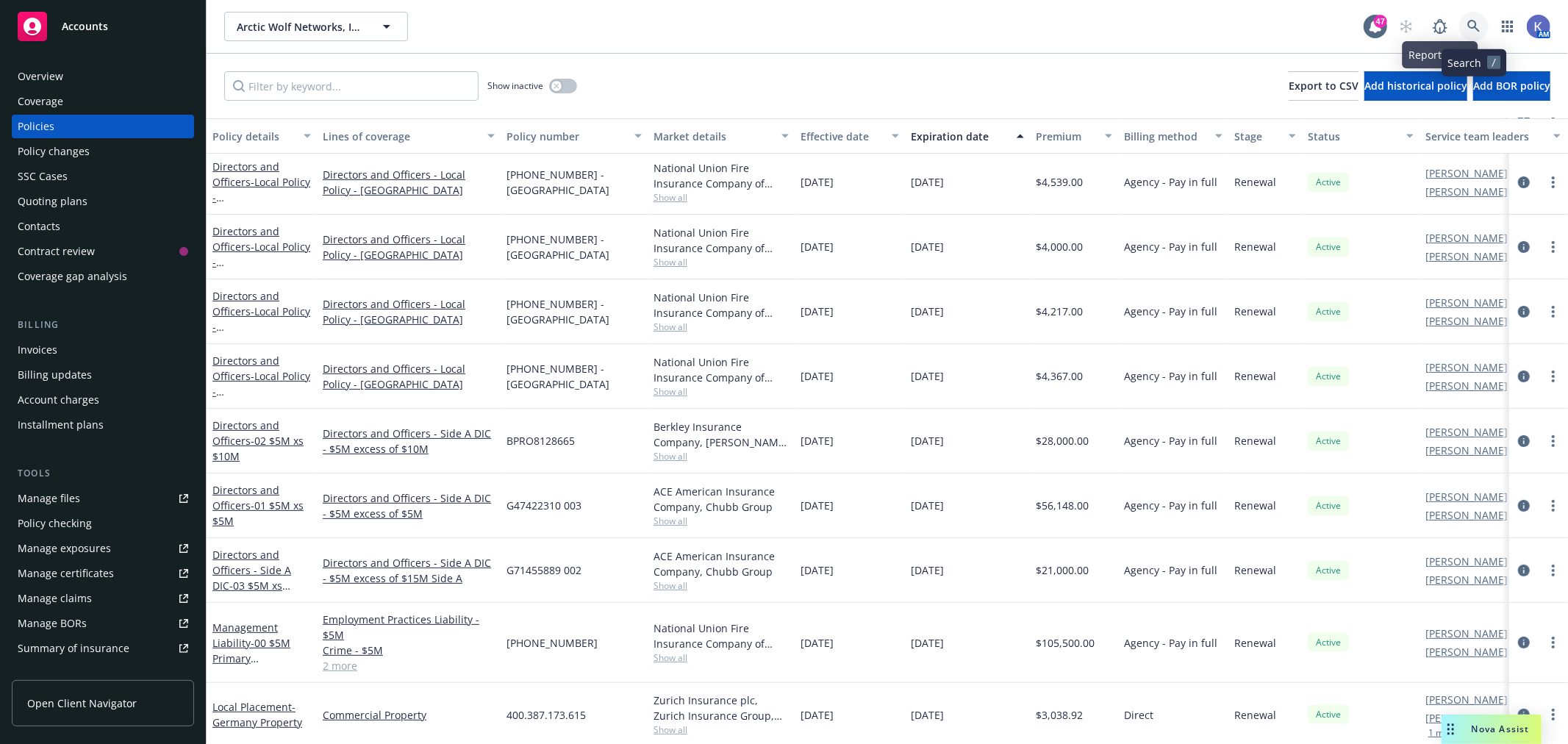
click at [1476, 28] on icon at bounding box center [1473, 26] width 12 height 12
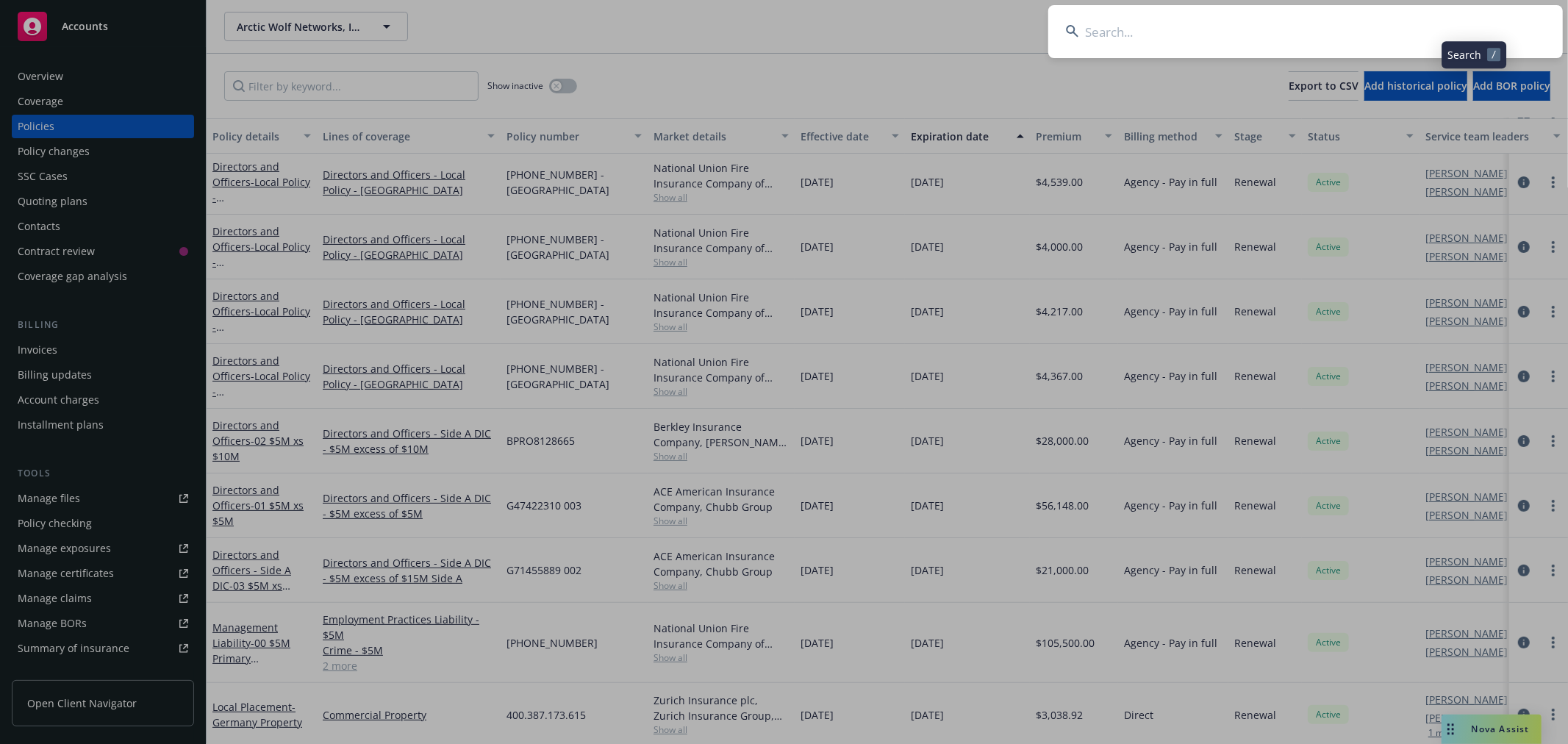
click at [1435, 27] on input at bounding box center [1305, 31] width 515 height 53
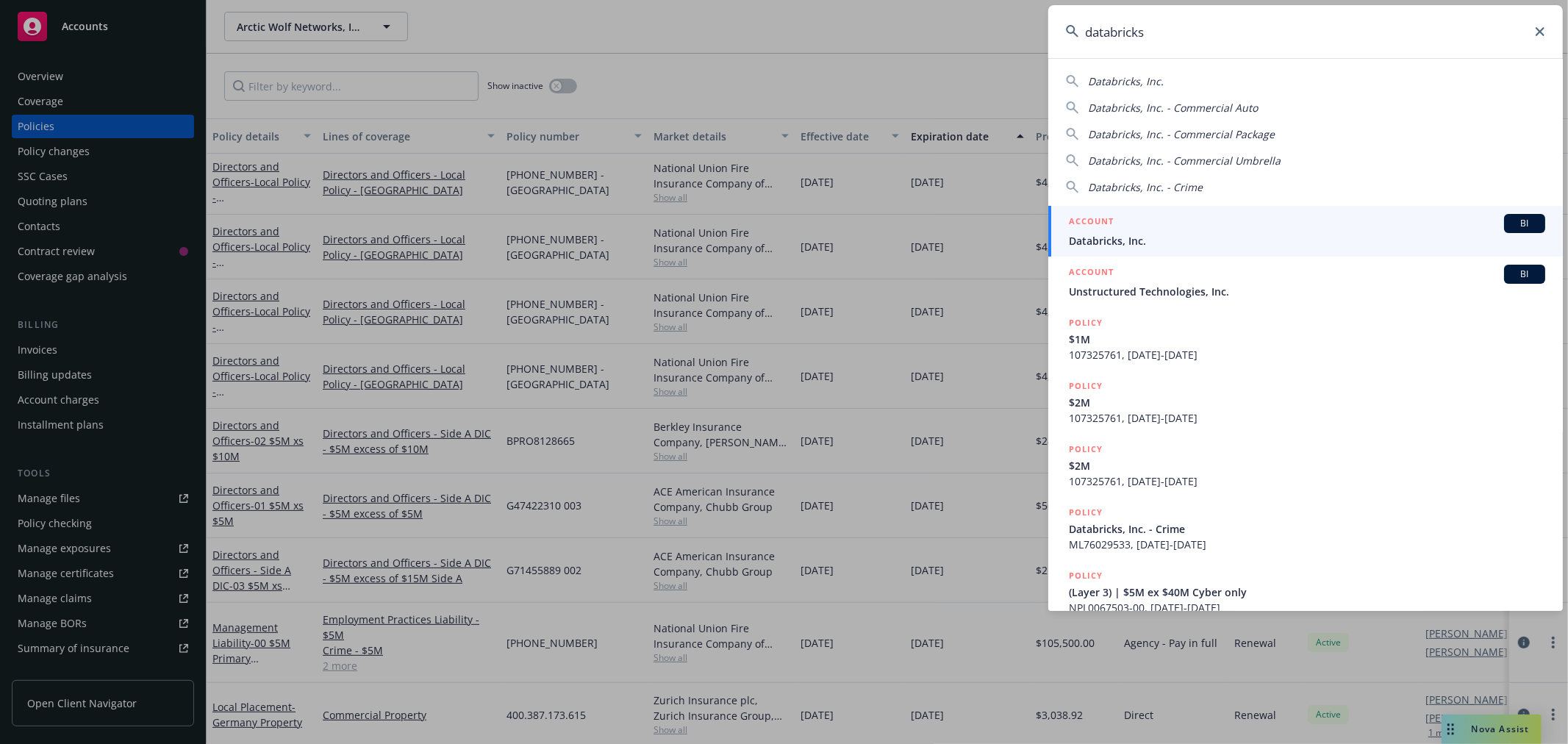
type input "databricks"
click at [1106, 234] on span "Databricks, Inc." at bounding box center [1306, 241] width 477 height 15
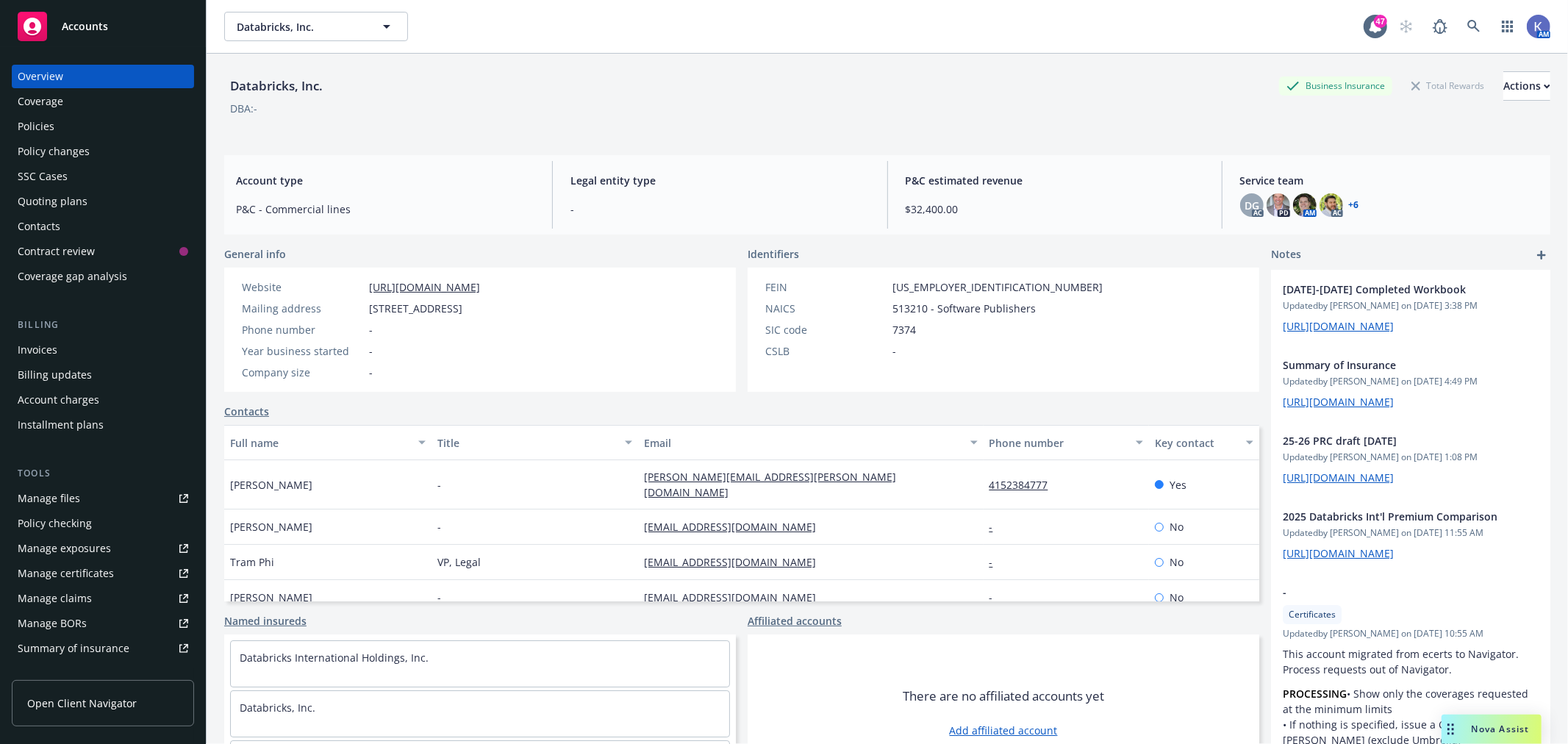
click at [46, 113] on div "Overview Coverage Policies Policy changes SSC Cases Quoting plans Contacts Cont…" at bounding box center [102, 176] width 182 height 224
click at [48, 122] on div "Policies" at bounding box center [36, 126] width 37 height 24
